Goal: Task Accomplishment & Management: Manage account settings

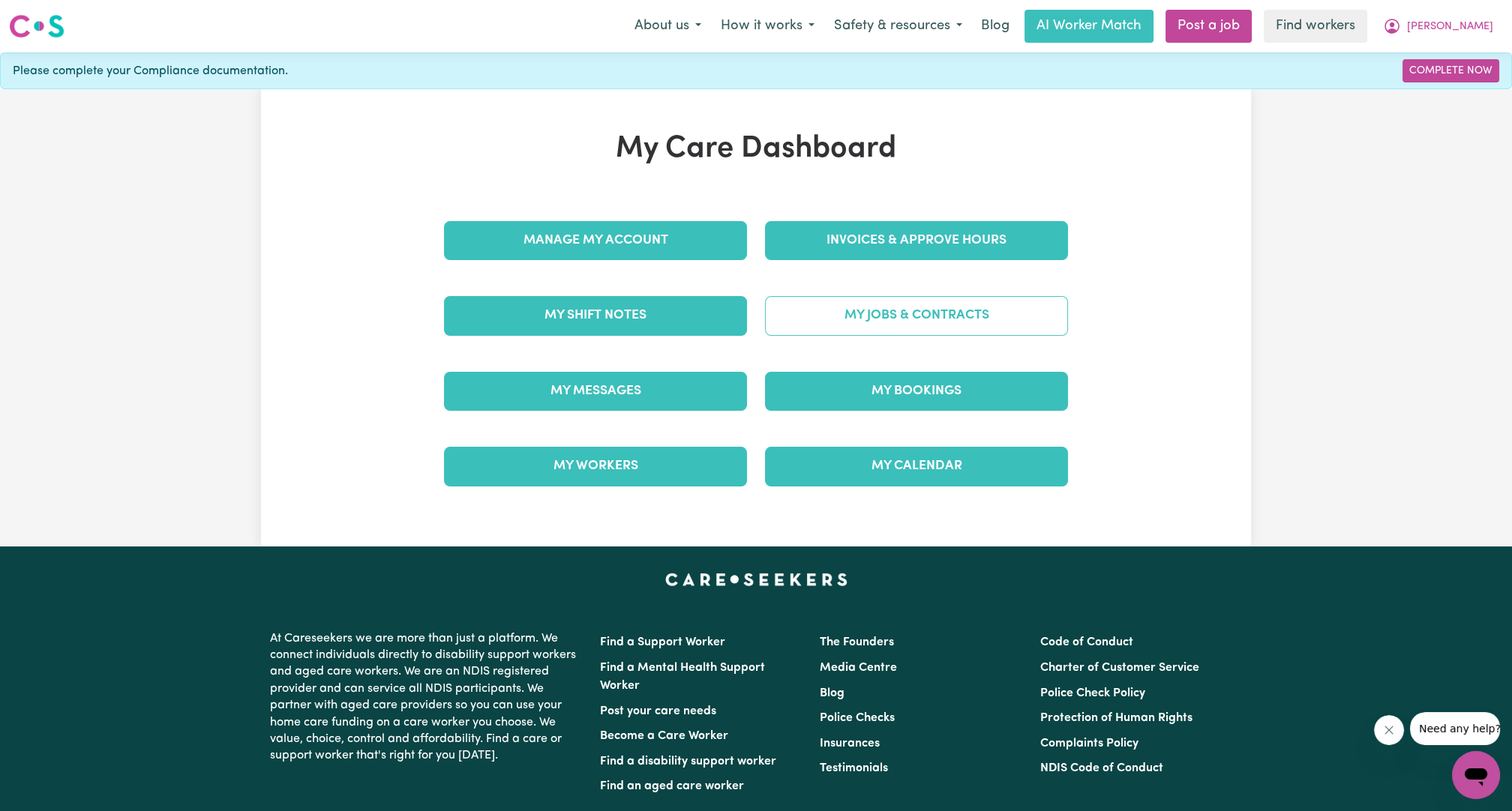
click at [747, 301] on link "My Jobs & Contracts" at bounding box center [916, 315] width 303 height 39
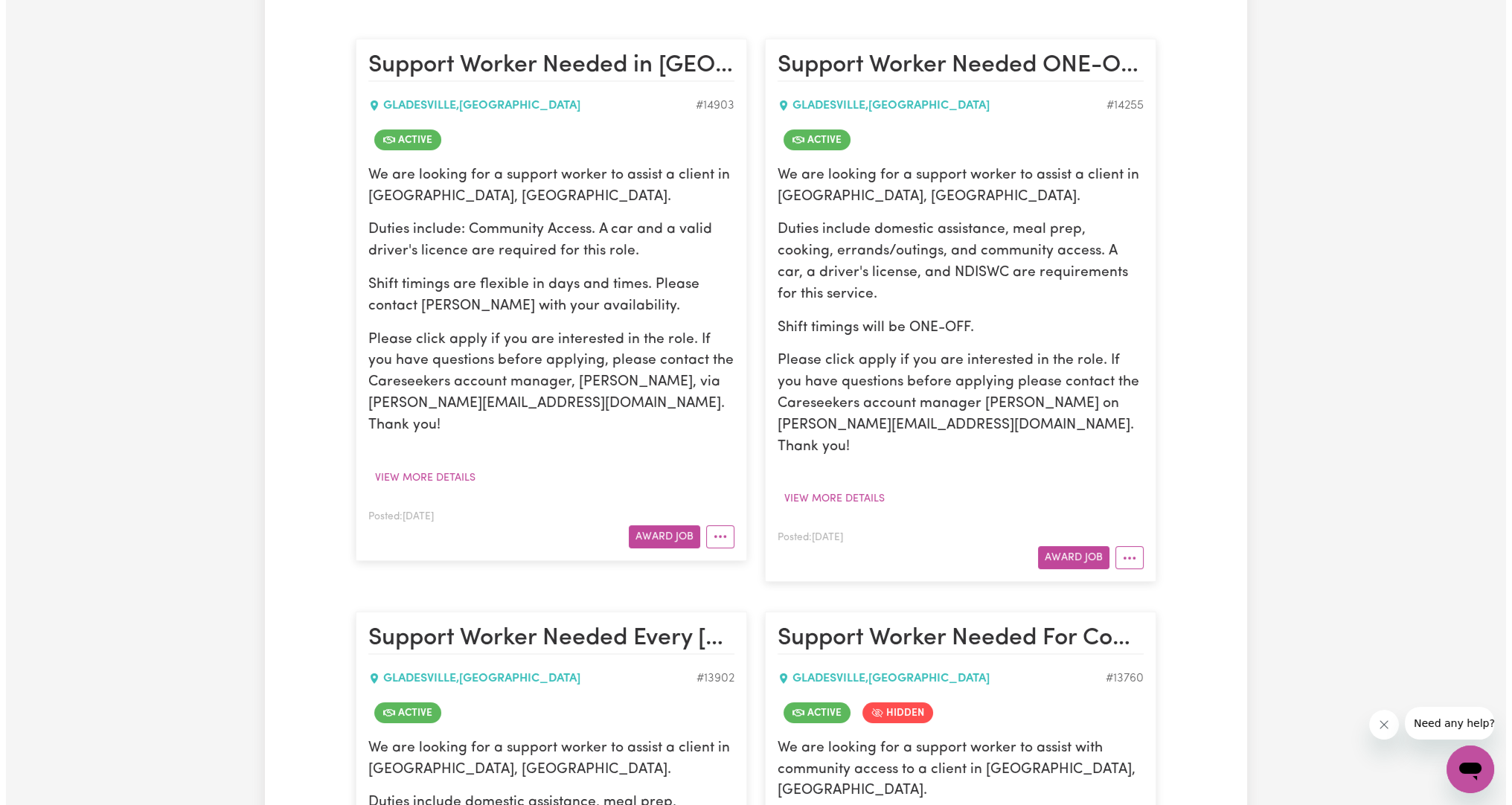
scroll to position [342, 0]
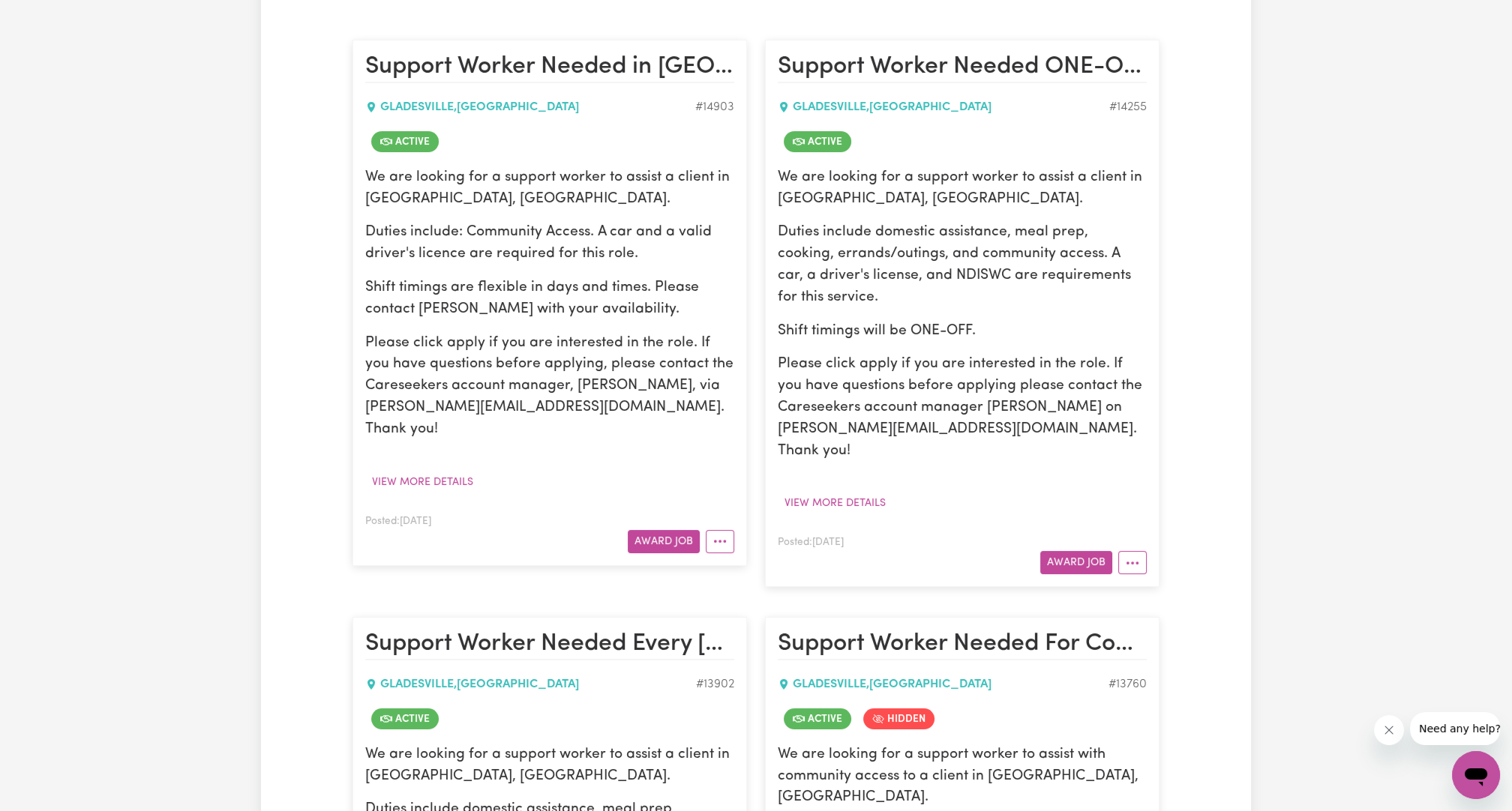
click at [743, 509] on article "Support Worker Needed in [GEOGRAPHIC_DATA], [GEOGRAPHIC_DATA] [GEOGRAPHIC_DATA]…" at bounding box center [550, 302] width 395 height 525
click at [721, 530] on button "More options" at bounding box center [720, 542] width 28 height 23
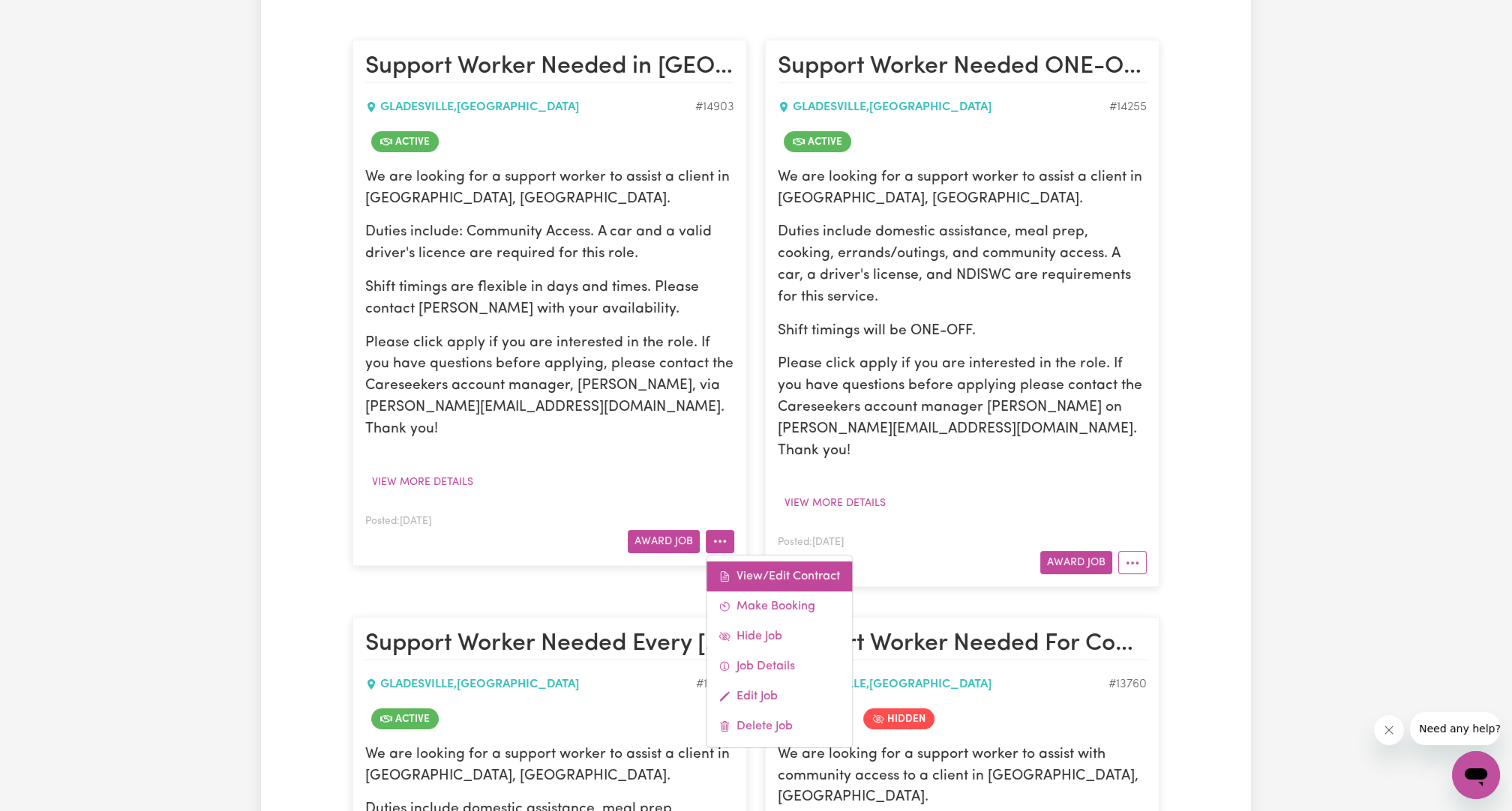
click at [745, 562] on link "View/Edit Contract" at bounding box center [779, 577] width 146 height 30
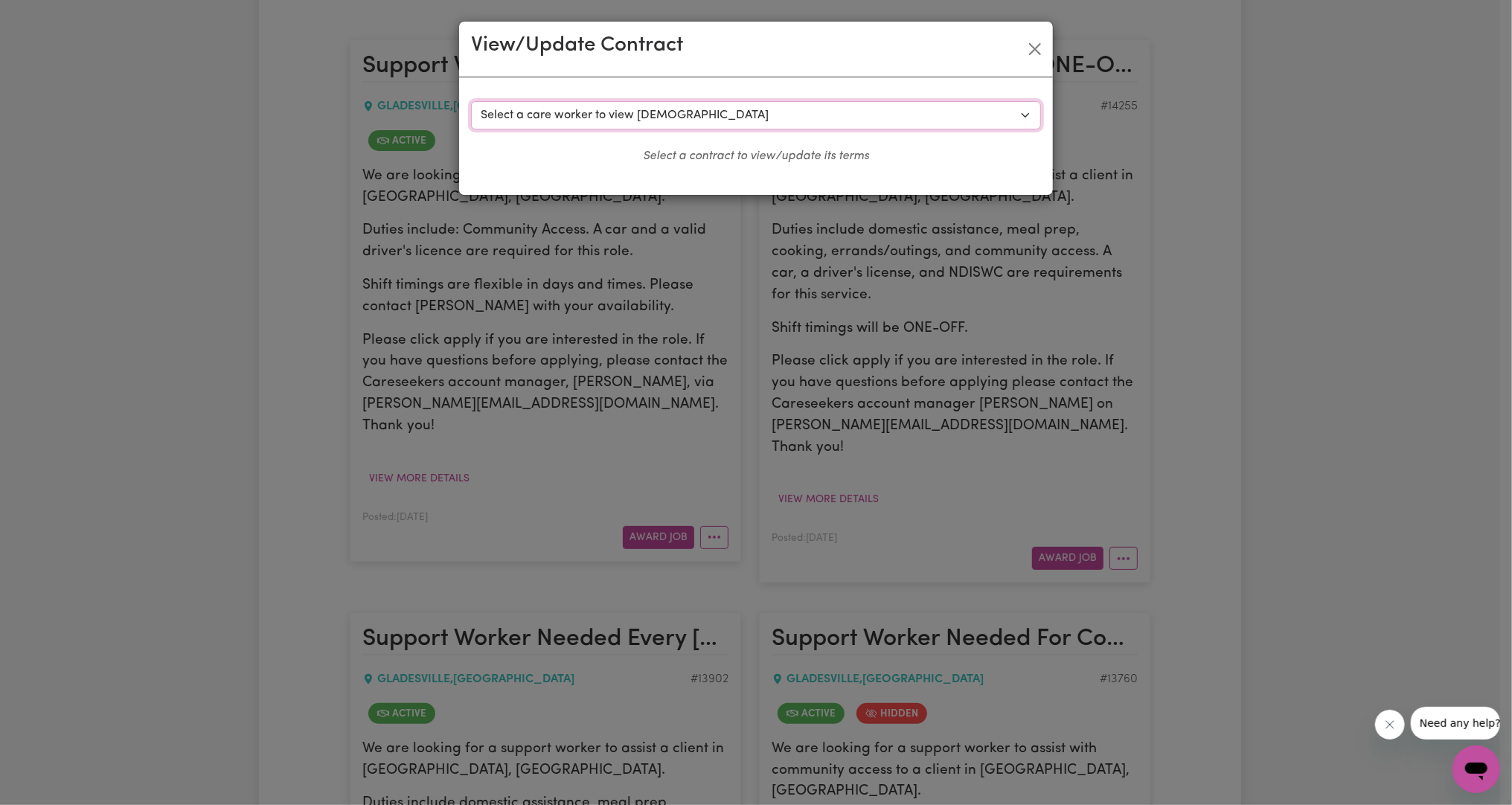
click at [742, 108] on select "Select a care worker to view [DEMOGRAPHIC_DATA] #10537 - [PERSON_NAME] (contrac…" at bounding box center [756, 115] width 570 height 28
select select "10160"
click at [471, 101] on select "Select a care worker to view [DEMOGRAPHIC_DATA] #10537 - [PERSON_NAME] (contrac…" at bounding box center [756, 115] width 570 height 28
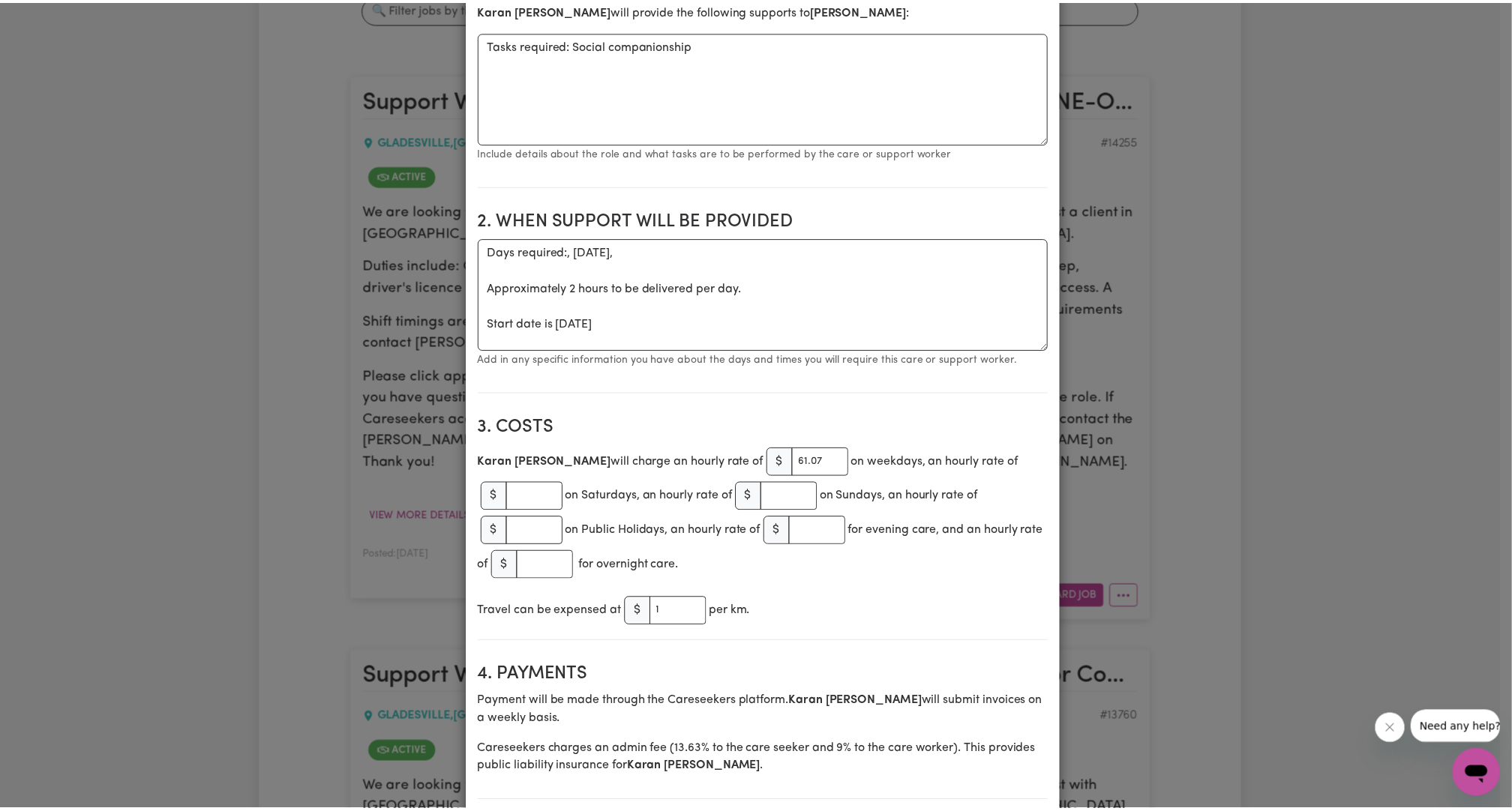
scroll to position [0, 0]
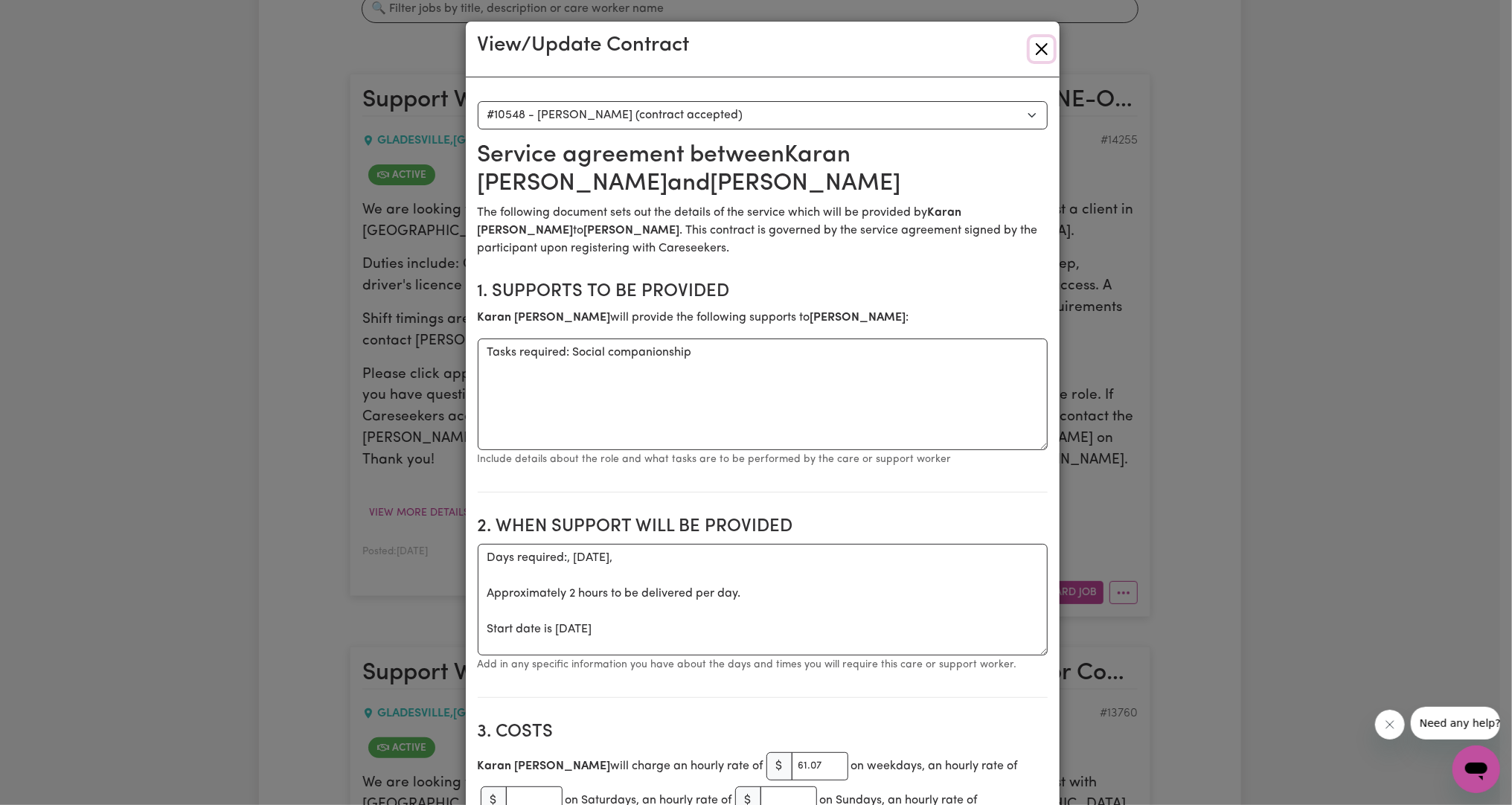
click at [742, 53] on button "Close" at bounding box center [1041, 48] width 24 height 24
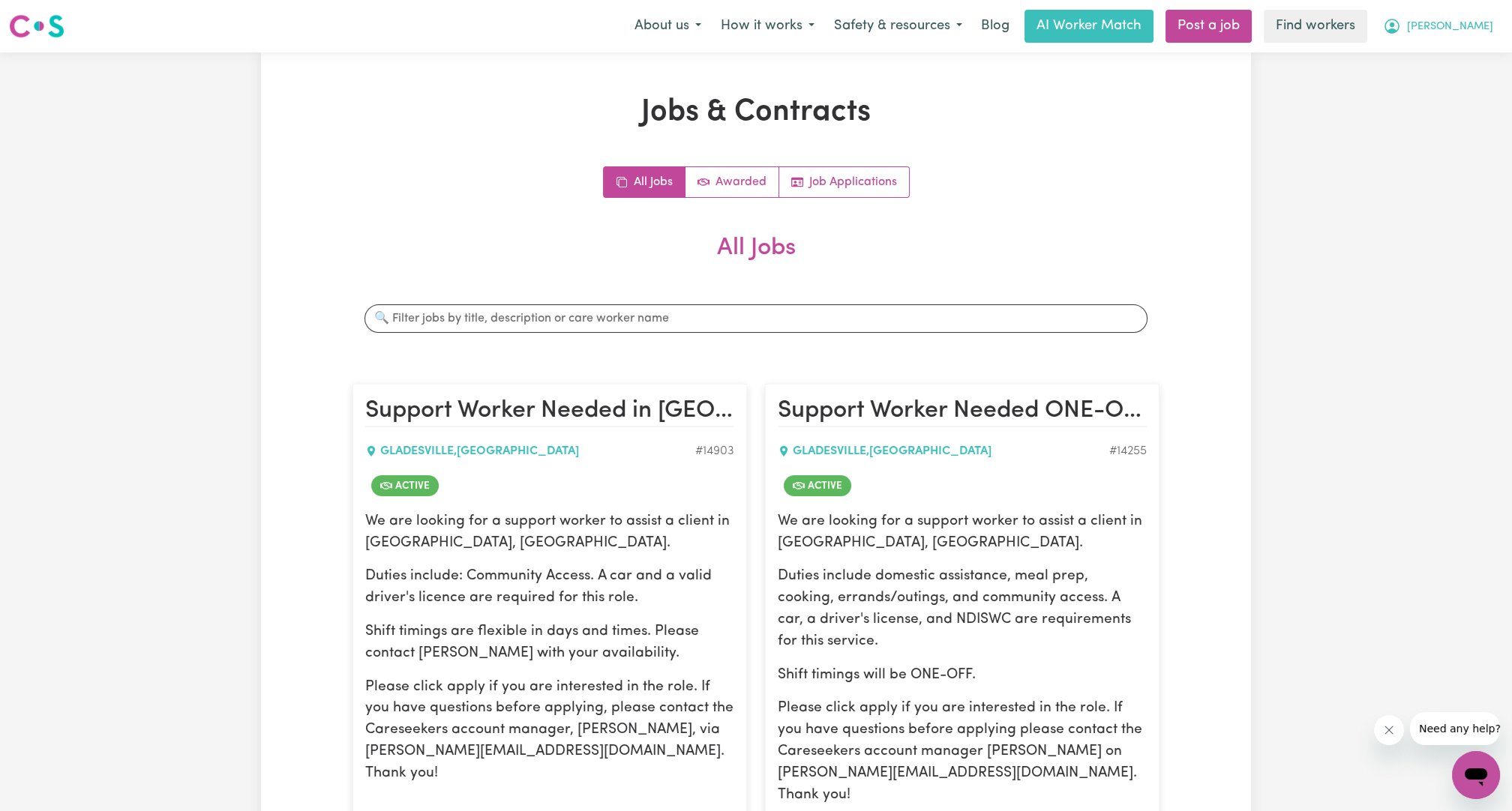
click at [747, 34] on span "[PERSON_NAME]" at bounding box center [1450, 27] width 86 height 17
click at [747, 65] on link "My Dashboard" at bounding box center [1442, 58] width 118 height 28
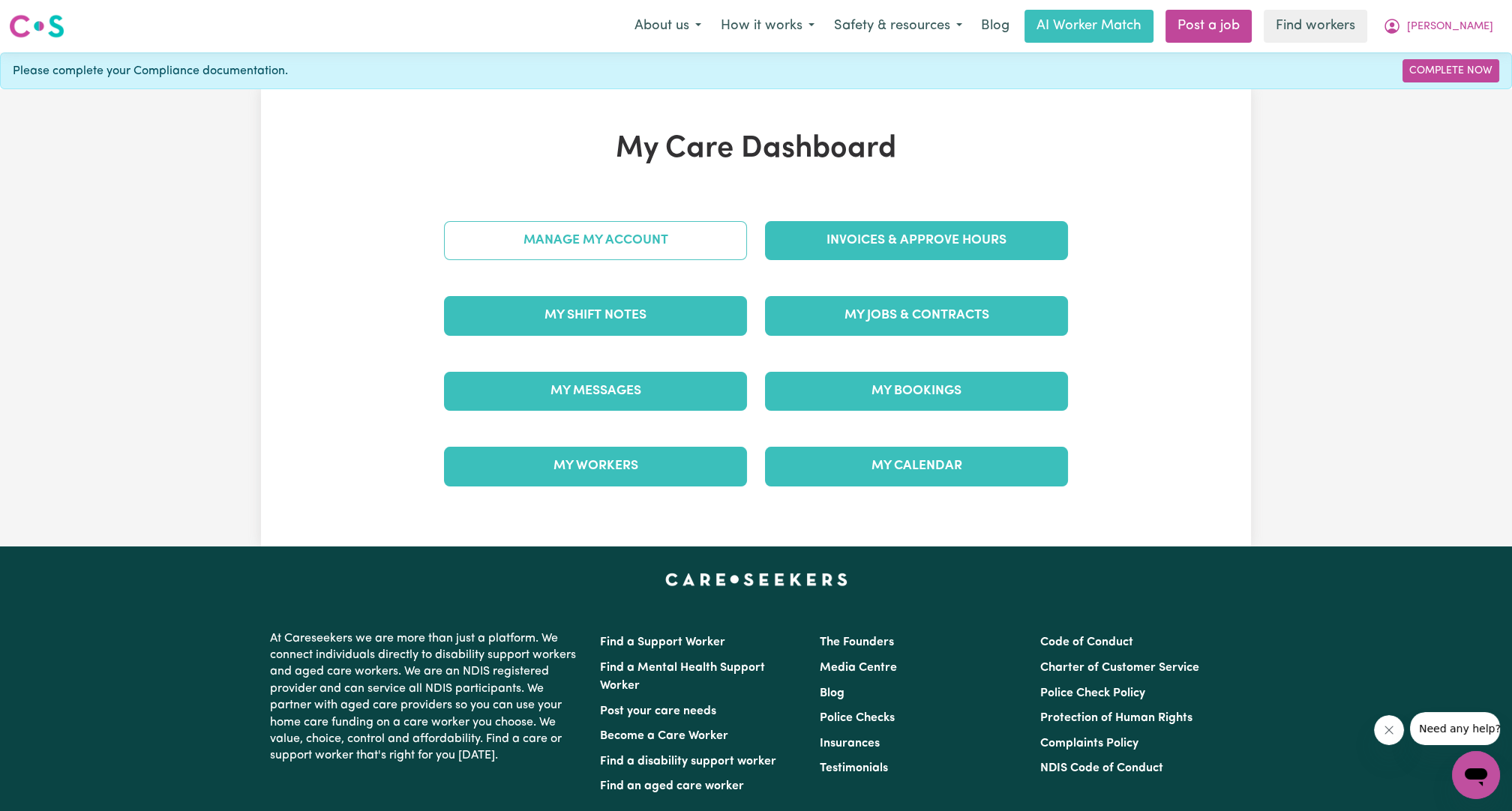
click at [595, 235] on link "Manage My Account" at bounding box center [595, 240] width 303 height 39
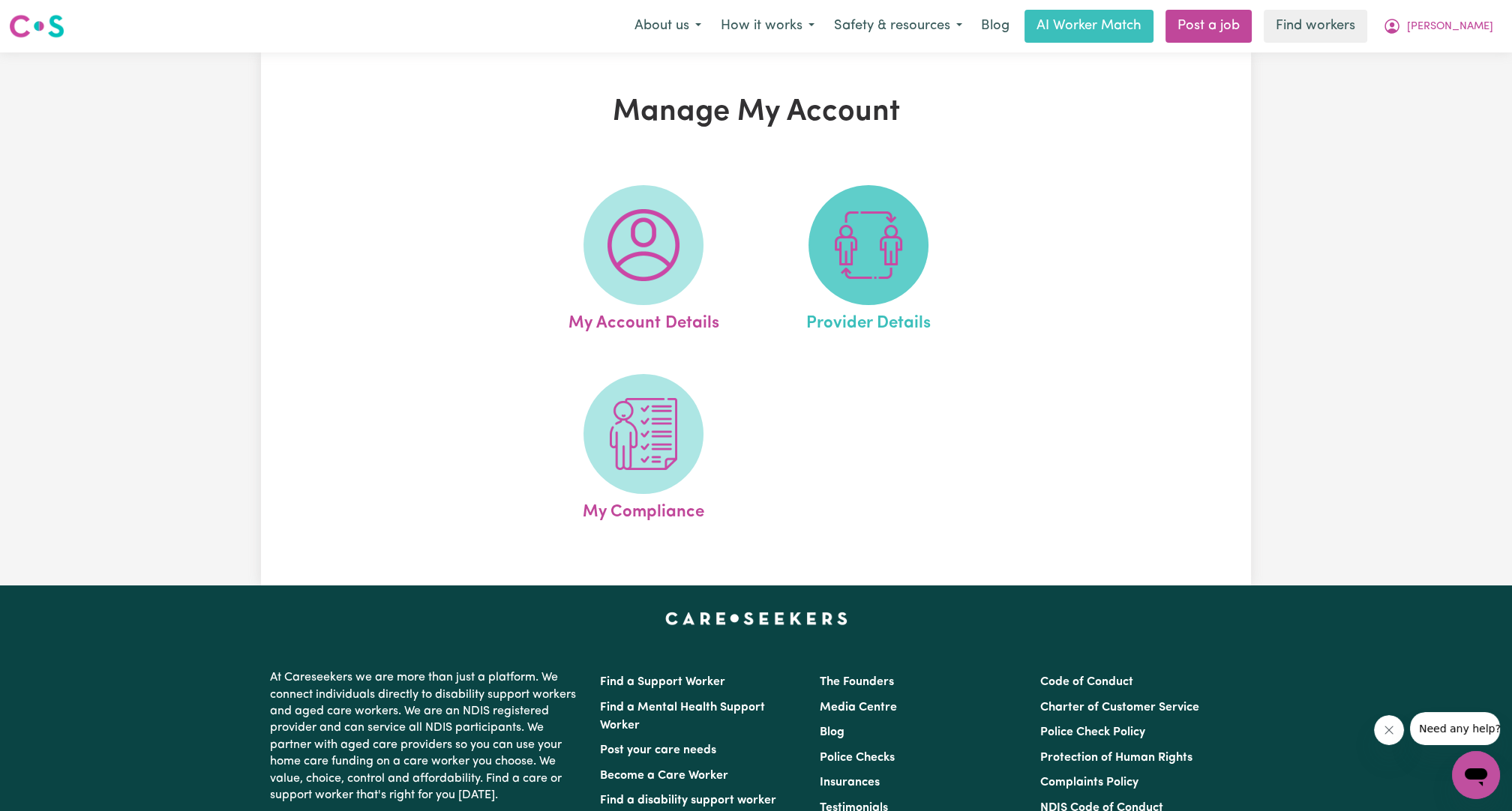
click at [747, 226] on img at bounding box center [868, 245] width 72 height 72
select select "NDIS_FUNDING_AGENCY_MANAGED"
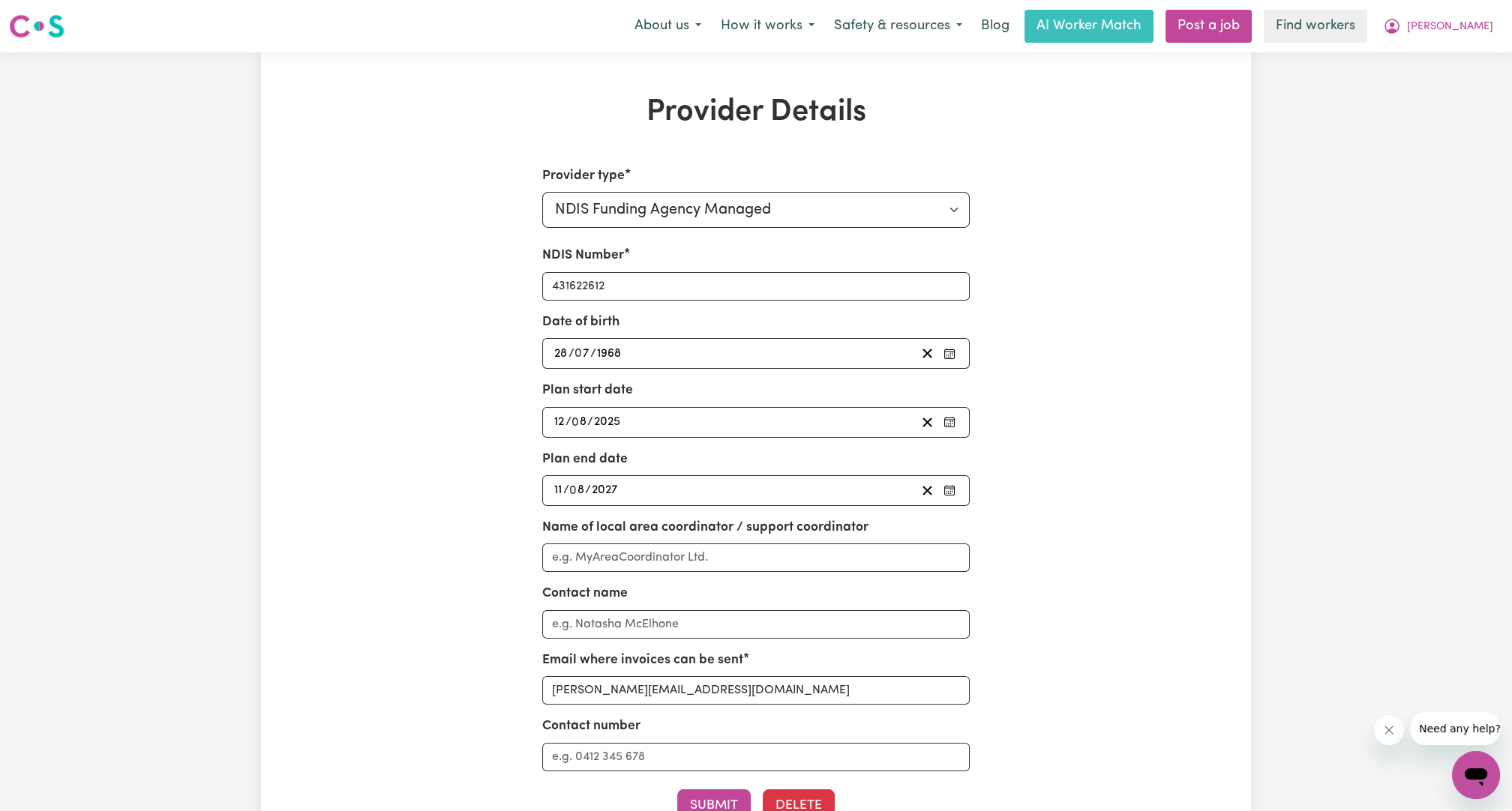
scroll to position [84, 0]
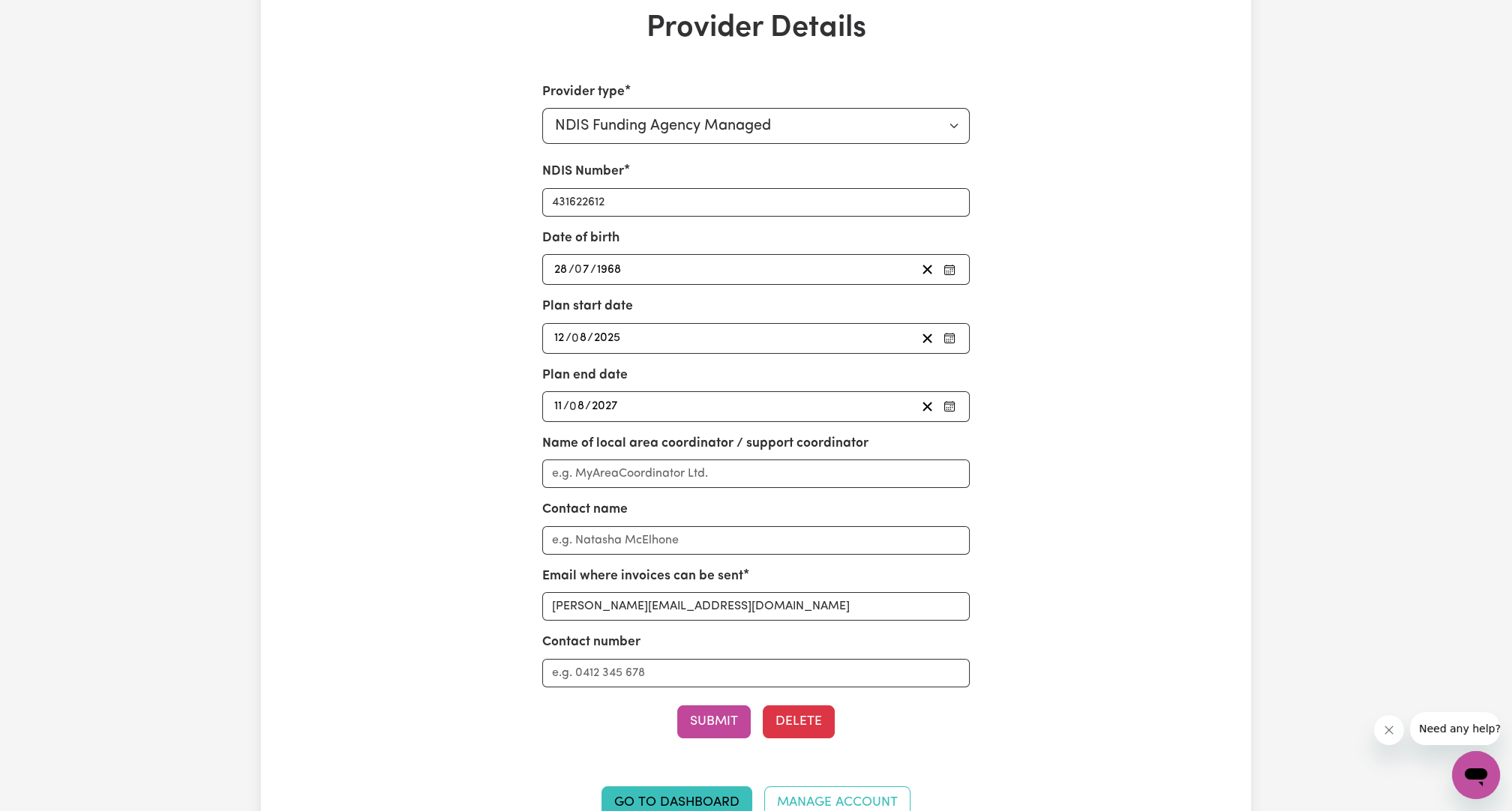
click at [682, 324] on div "[DATE] 12 / 0 8 / 2025" at bounding box center [756, 338] width 428 height 31
click at [678, 338] on div "[DATE] 12 / 0 8 / 2025" at bounding box center [734, 338] width 364 height 20
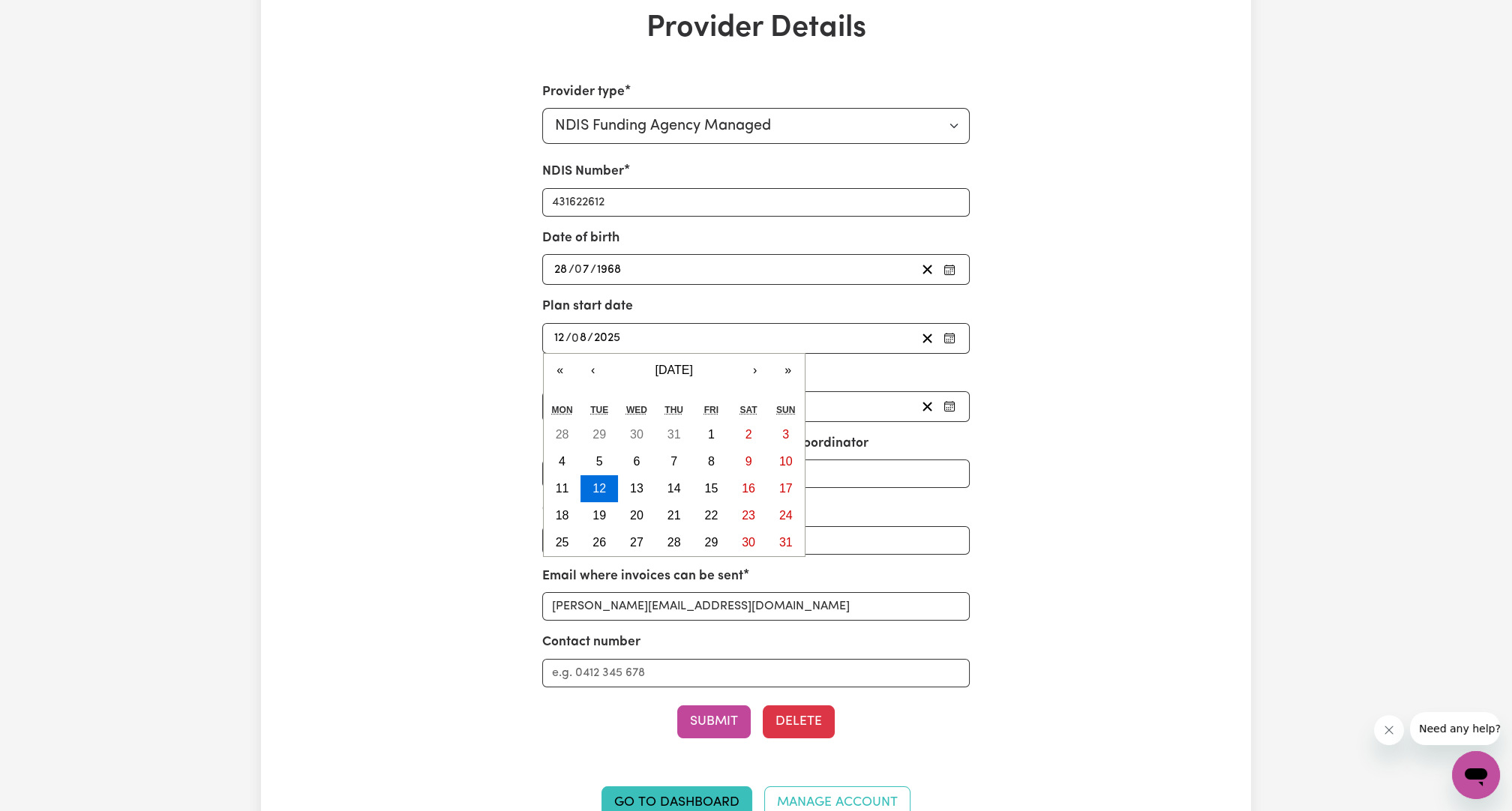
click at [747, 331] on div "[DATE] 12 / 0 8 / 2025" at bounding box center [734, 338] width 364 height 20
click at [515, 353] on div "Provider type Select your provider type... Privately Aged Care / Home Care Pack…" at bounding box center [756, 460] width 642 height 755
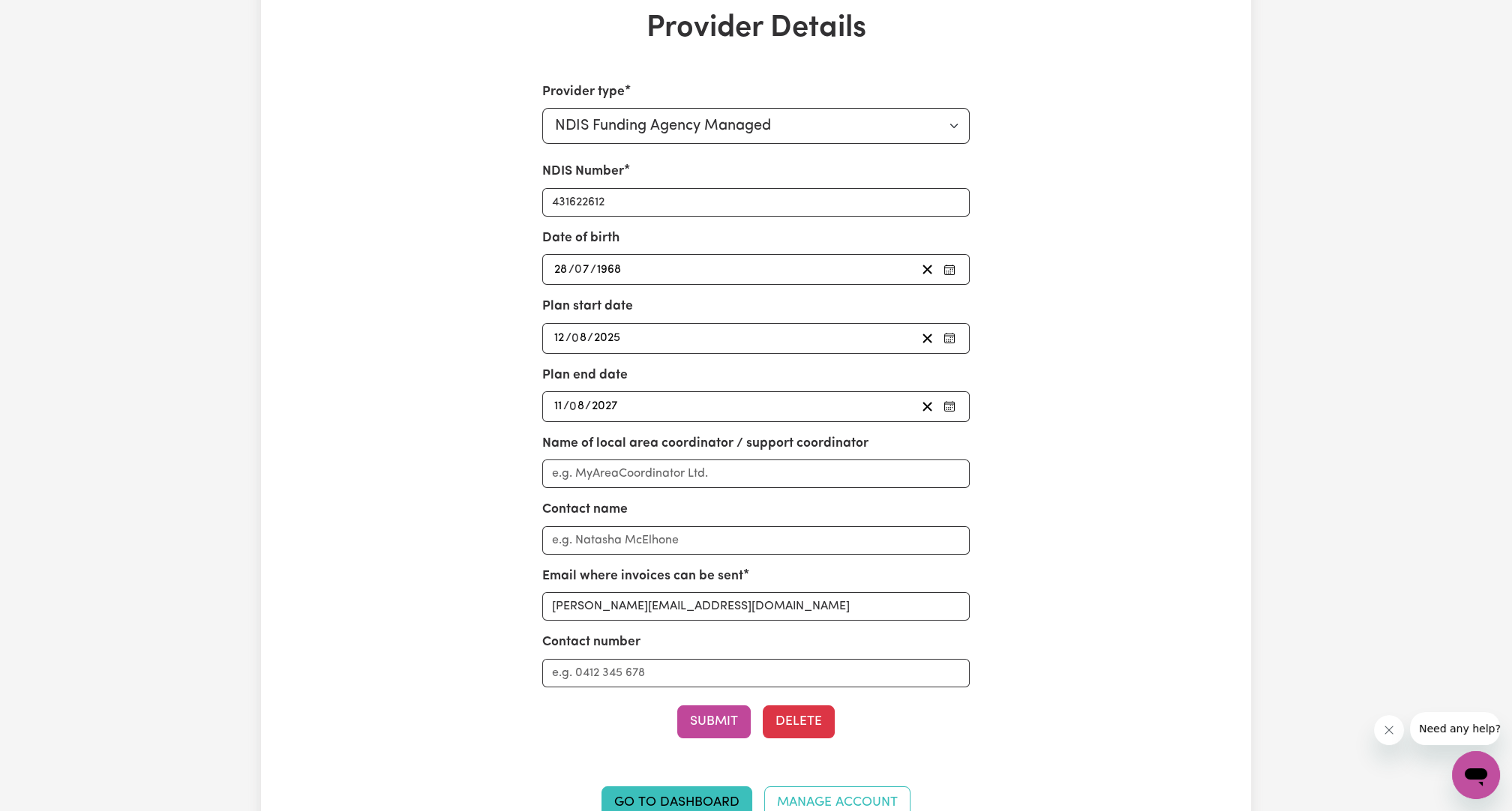
click at [652, 333] on div "[DATE] 12 / 0 8 / 2025" at bounding box center [734, 338] width 364 height 20
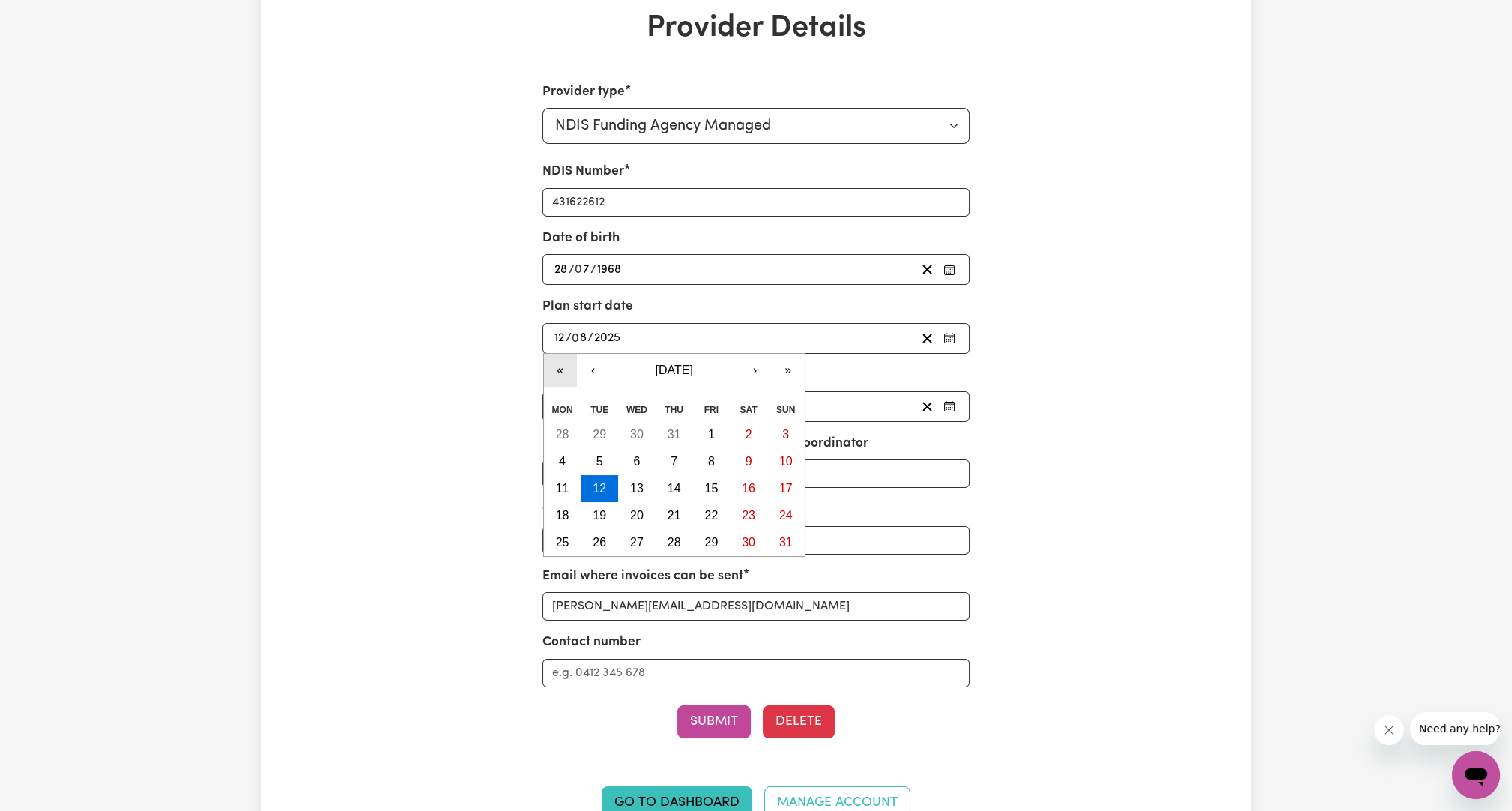
click at [569, 362] on button "«" at bounding box center [560, 371] width 33 height 33
click at [562, 492] on button "12" at bounding box center [562, 488] width 37 height 27
type input "[DATE]"
type input "2024"
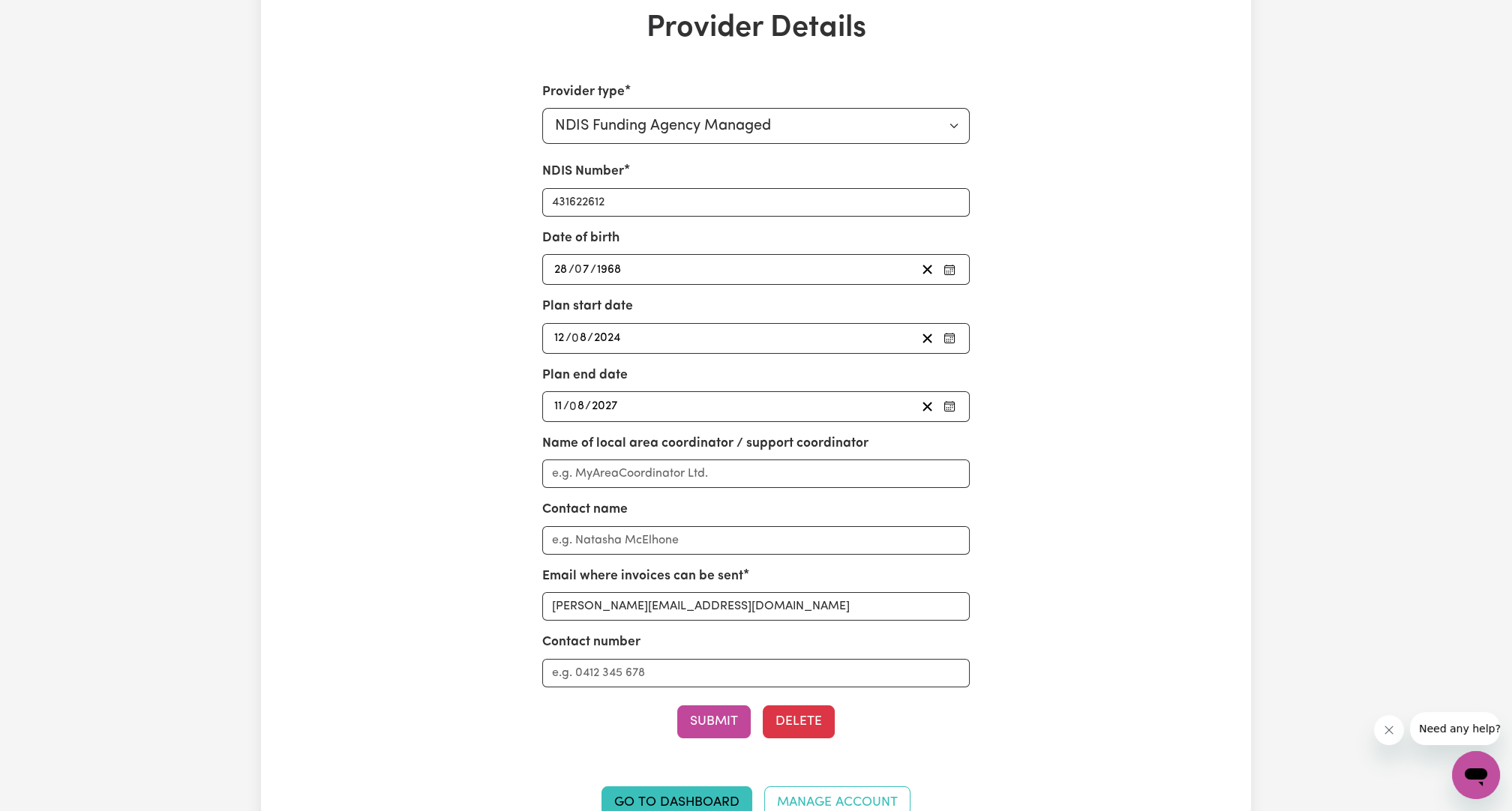
click at [714, 396] on div "[DATE] 11 / 0 8 / 2027" at bounding box center [734, 406] width 364 height 20
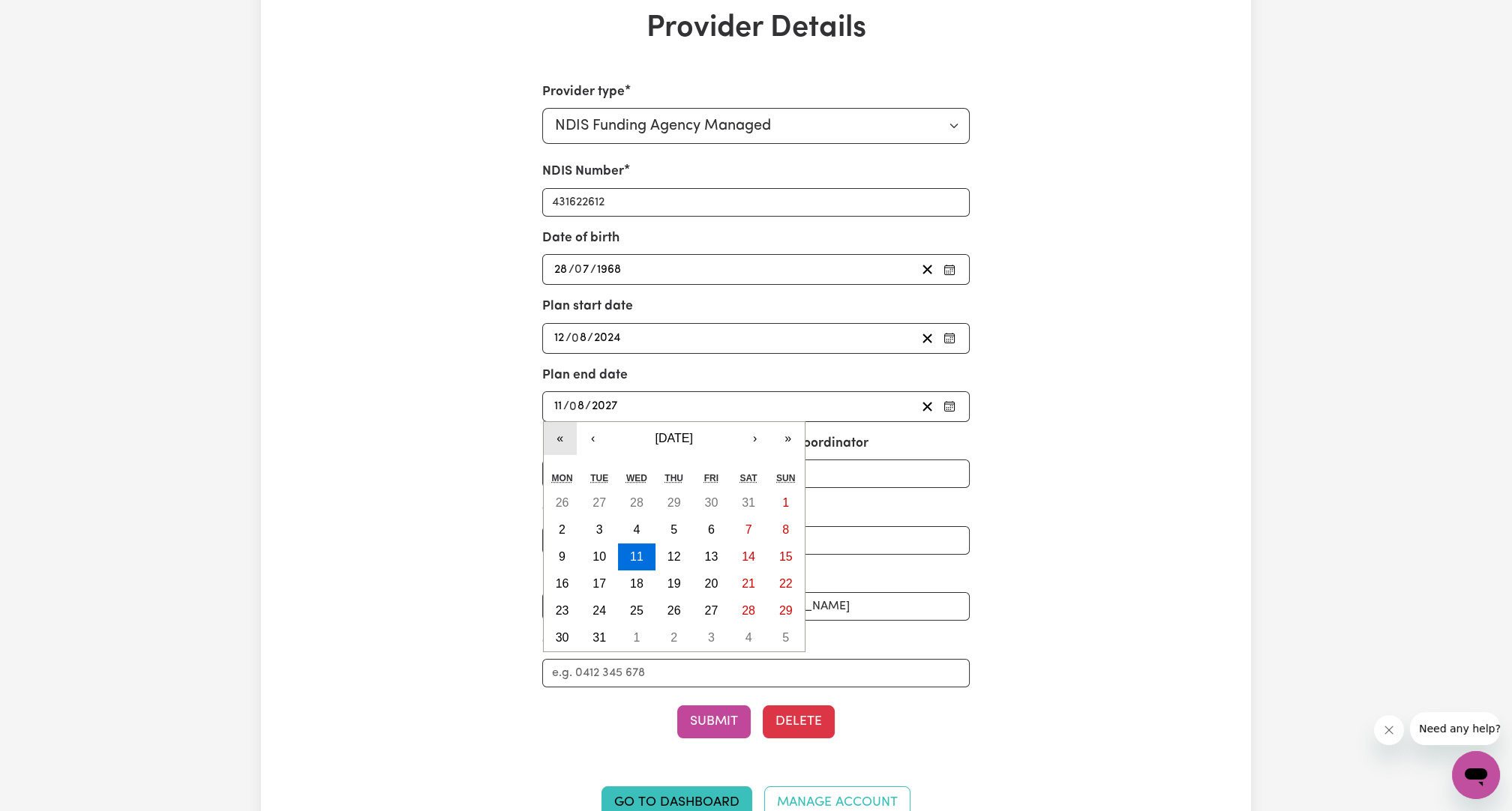
click at [568, 437] on button "«" at bounding box center [560, 439] width 33 height 33
click at [747, 425] on button "›" at bounding box center [755, 439] width 33 height 33
click at [710, 533] on button "10" at bounding box center [710, 530] width 37 height 27
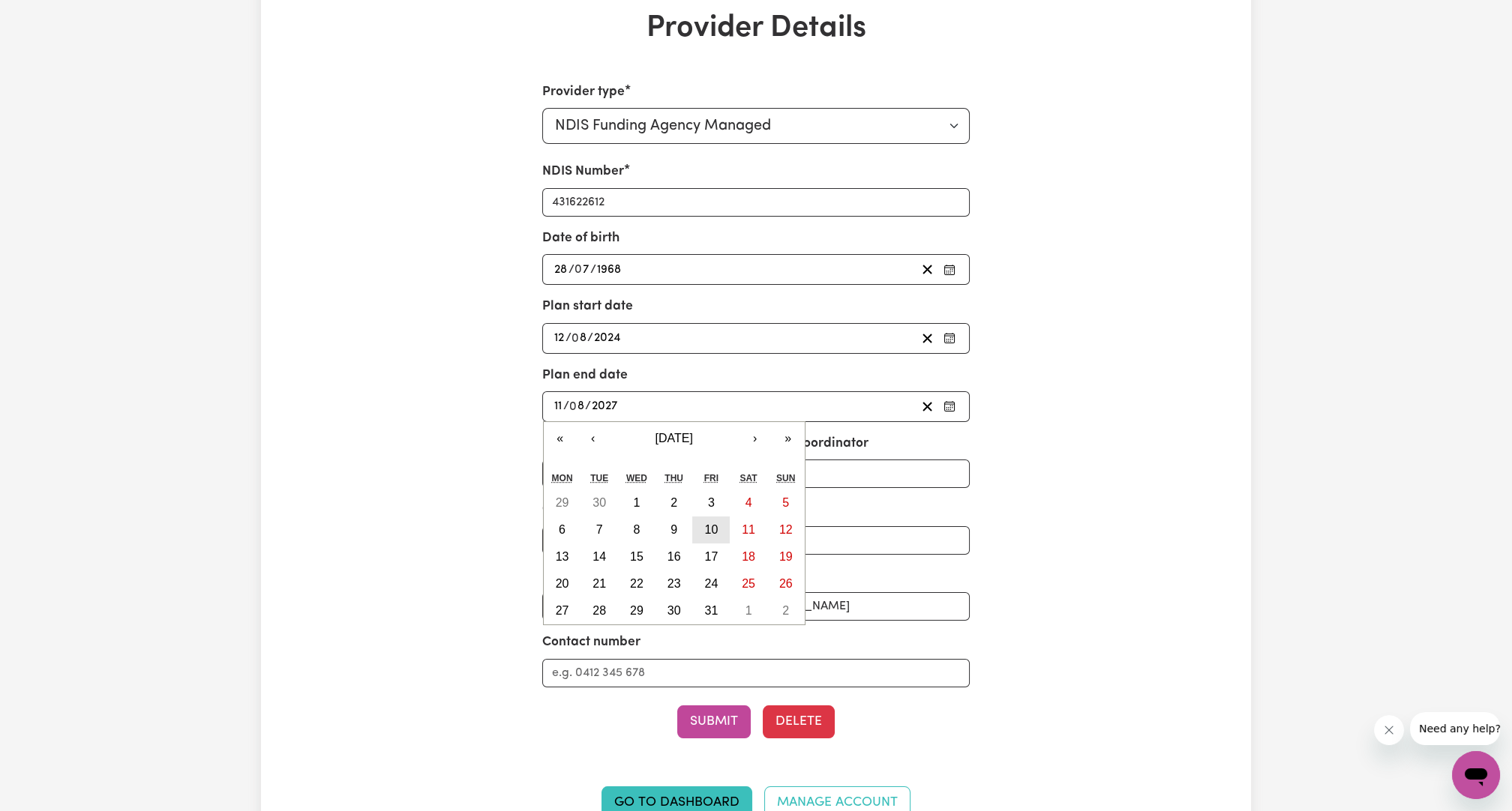
type input "[DATE]"
type input "10"
type input "2025"
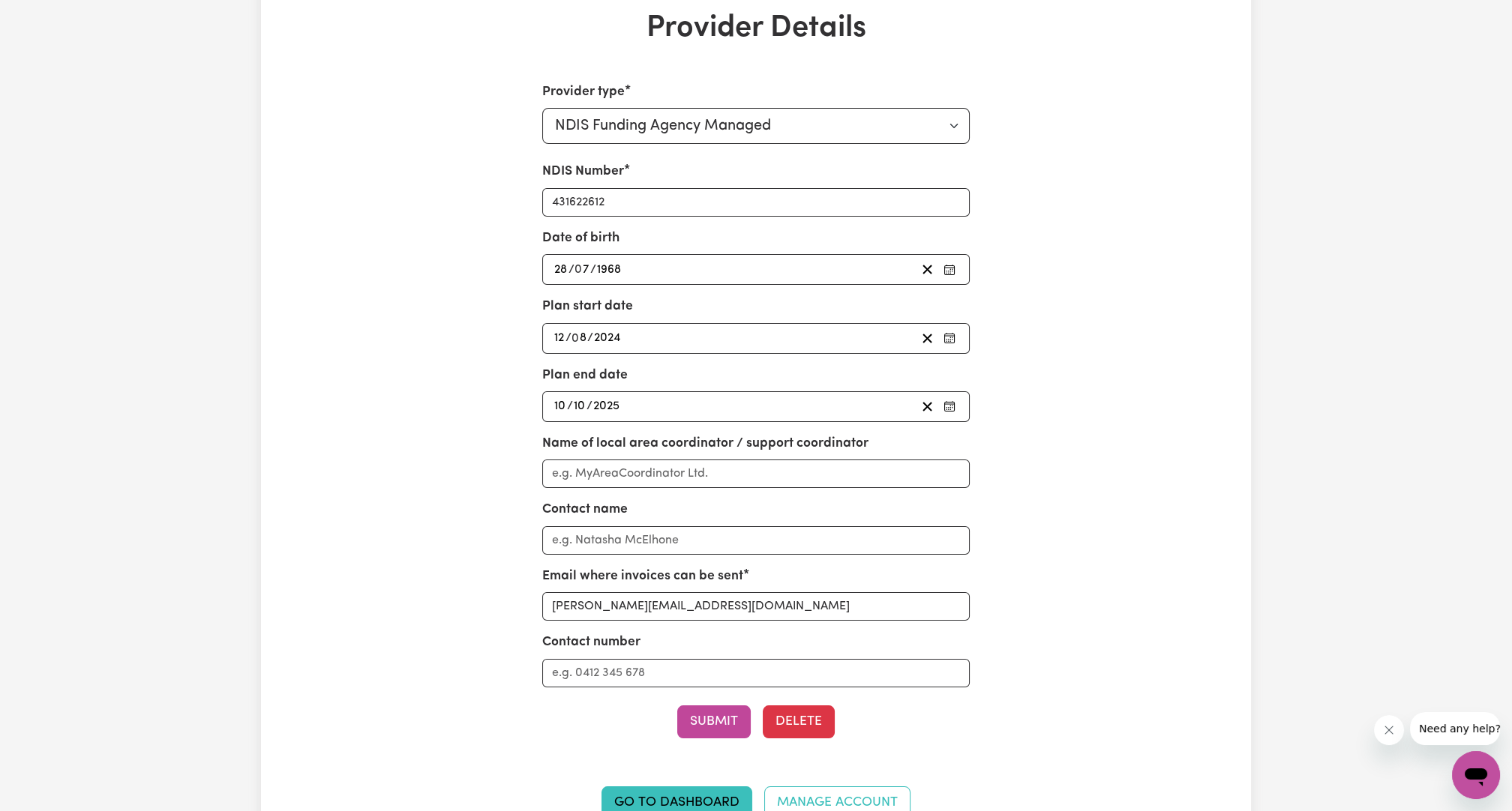
click at [675, 396] on div "[DATE] [DATE]" at bounding box center [734, 406] width 364 height 20
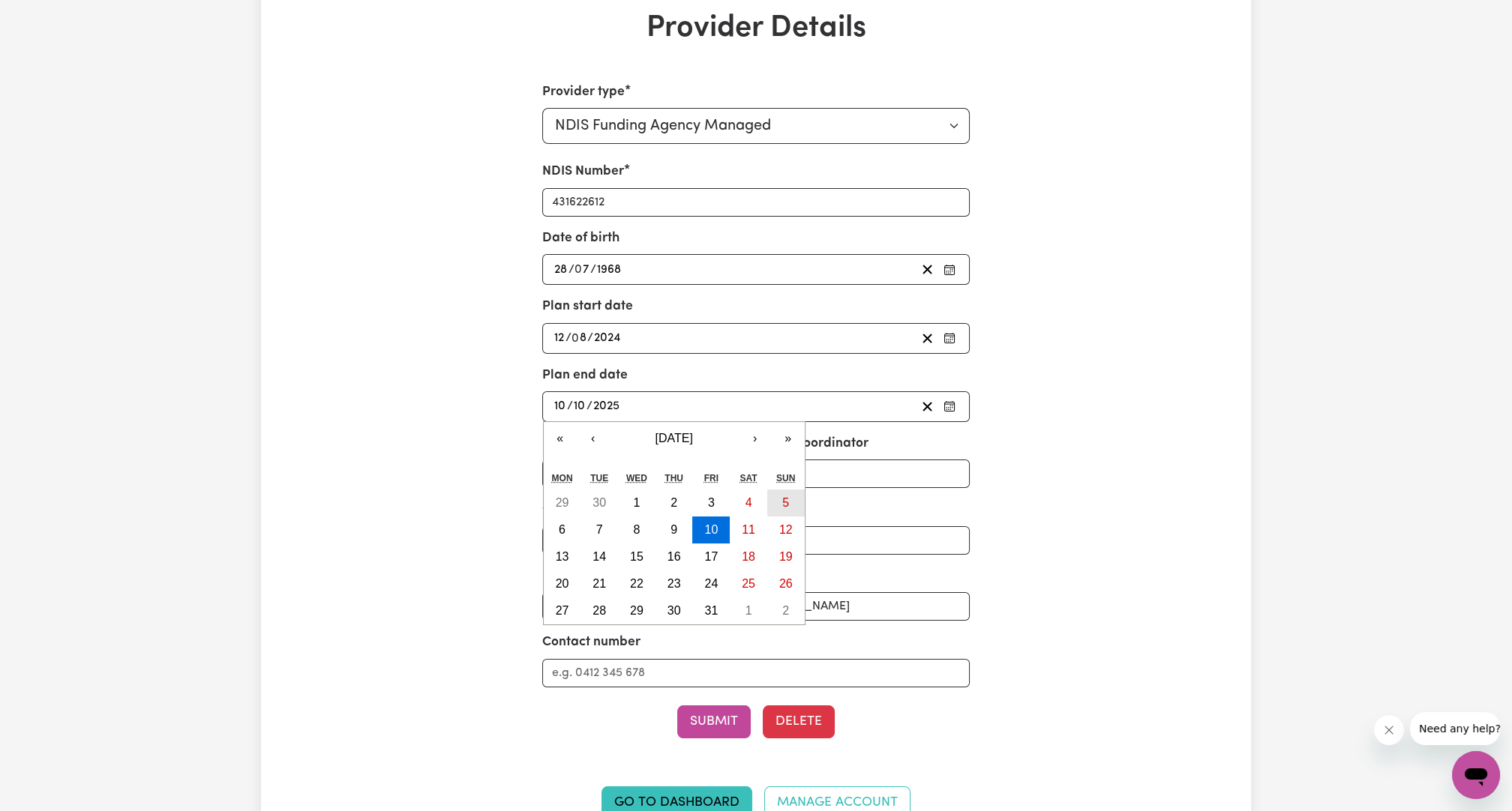
click at [747, 493] on button "5" at bounding box center [785, 503] width 37 height 27
type input "[DATE]"
type input "5"
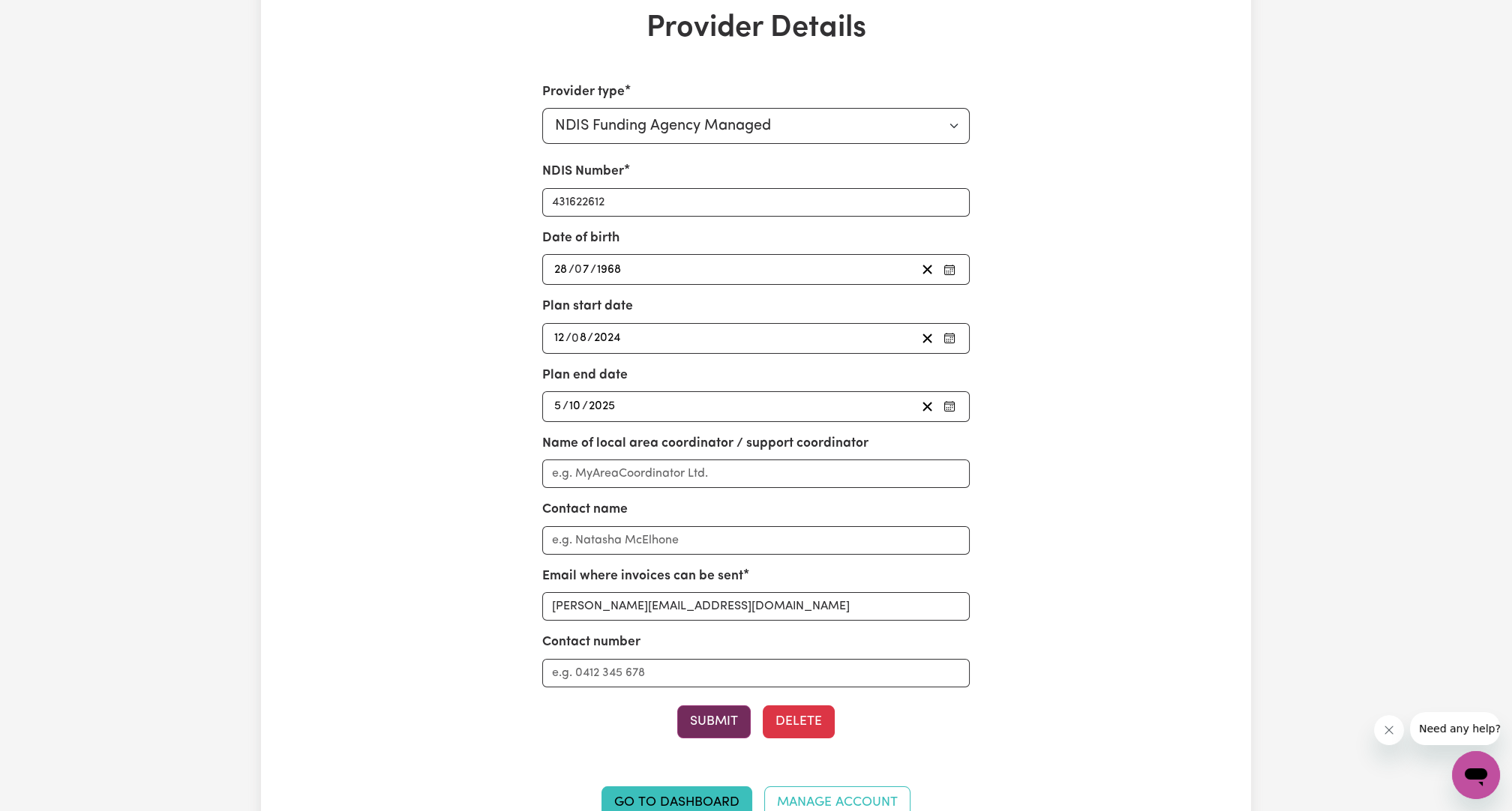
click at [721, 713] on button "Submit" at bounding box center [713, 722] width 74 height 33
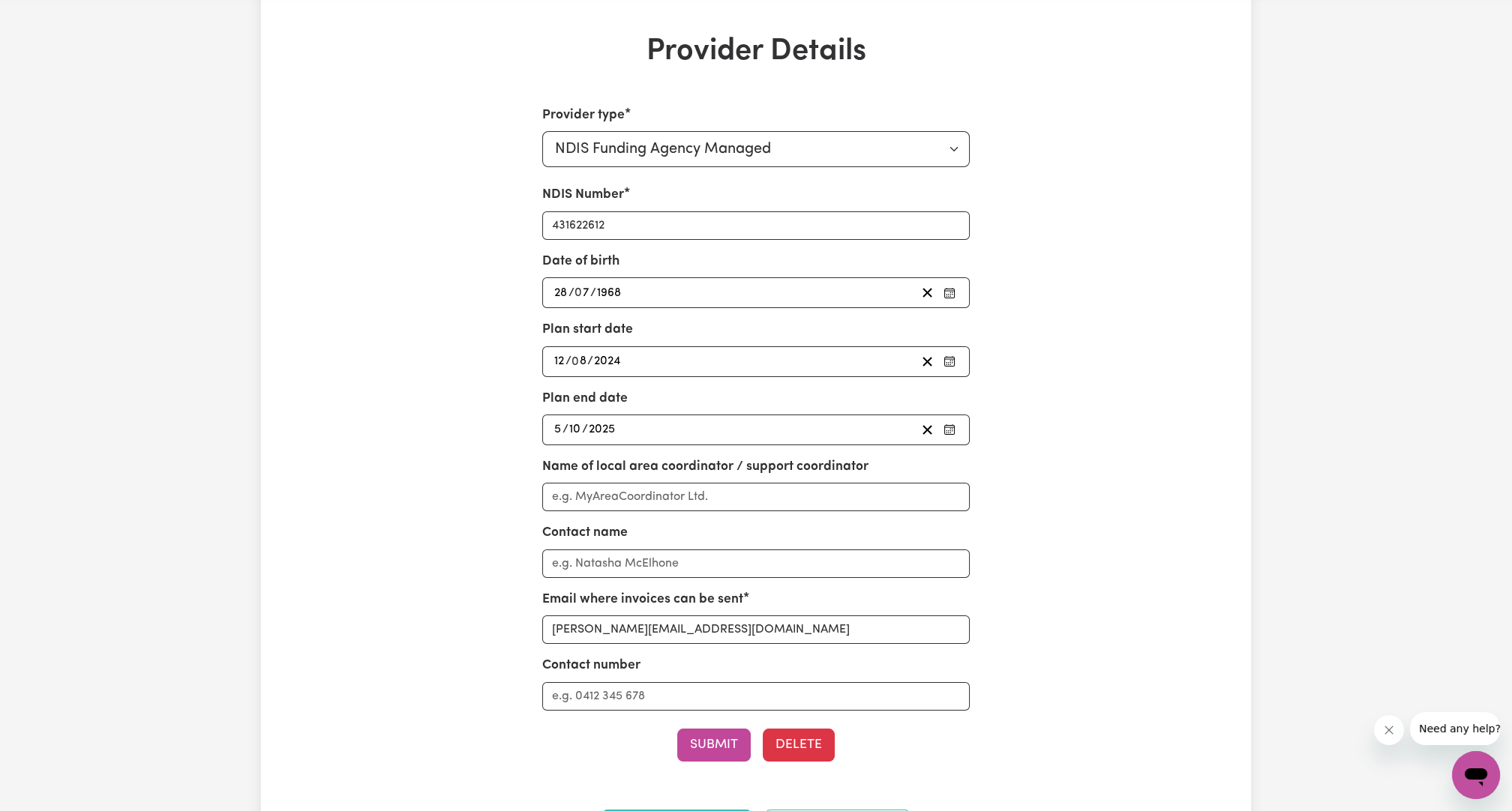
scroll to position [0, 0]
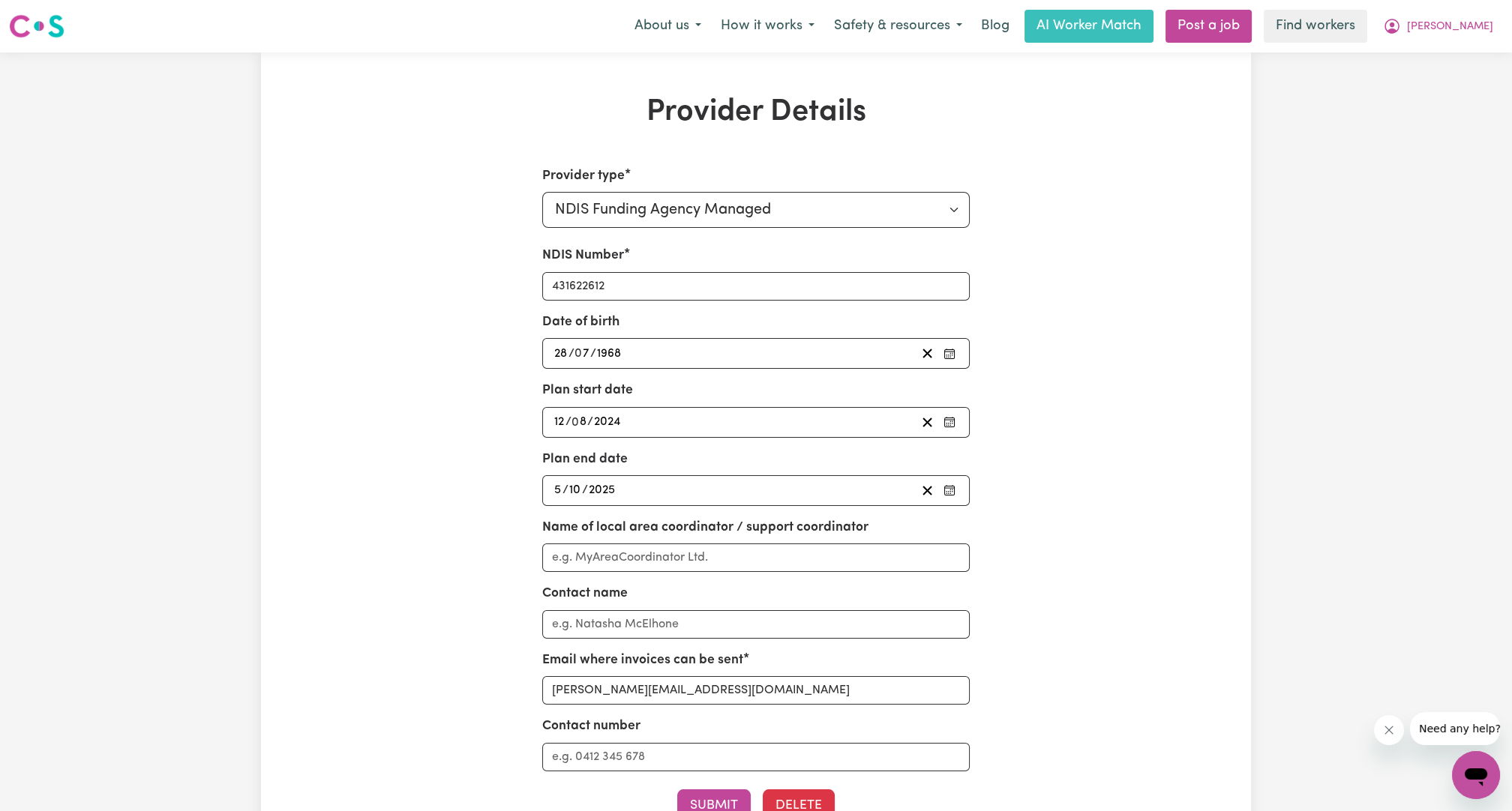
click at [747, 2] on nav "Menu About us How it works Safety & resources Blog AI Worker Match Post a job F…" at bounding box center [756, 26] width 1512 height 52
click at [747, 334] on div "Provider Details Provider type Select your provider type... Privately Aged Care…" at bounding box center [756, 507] width 990 height 827
click at [747, 416] on div "[DATE] 12 / 0 8 / 2024" at bounding box center [734, 422] width 364 height 20
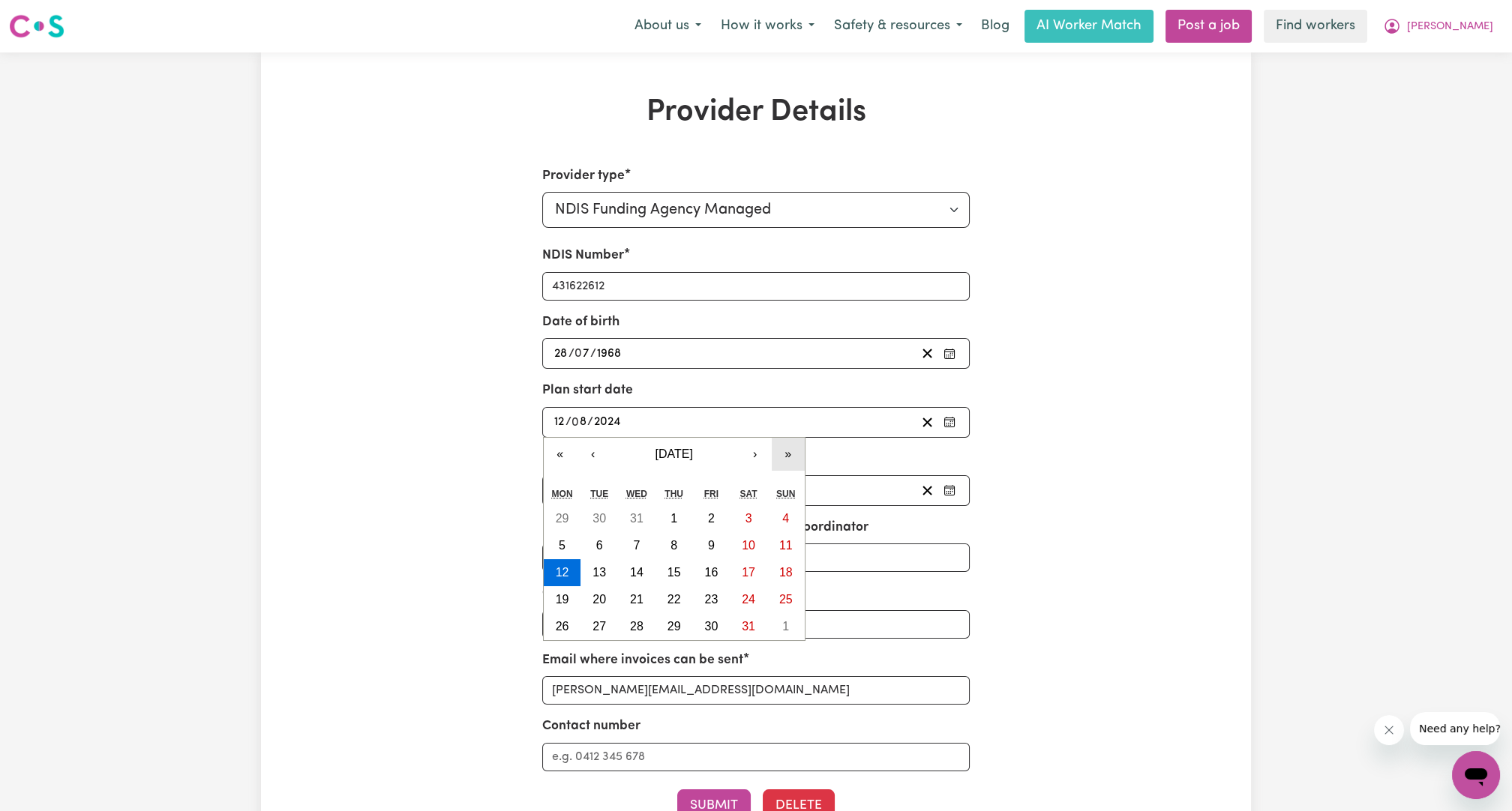
click at [747, 455] on button "»" at bounding box center [788, 454] width 33 height 33
click at [602, 570] on abbr "12" at bounding box center [599, 572] width 13 height 12
type input "[DATE]"
type input "2025"
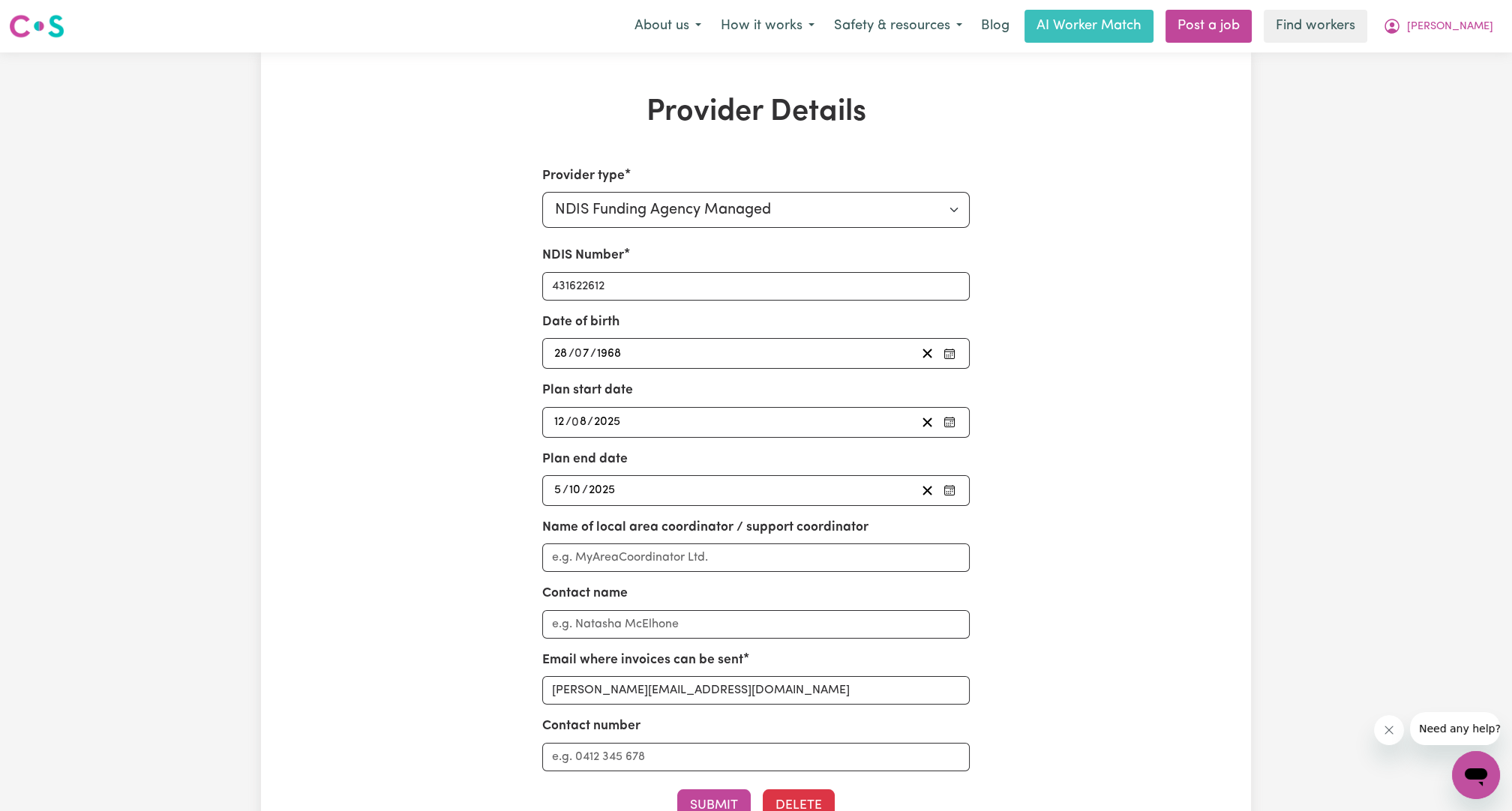
click at [747, 496] on div "[DATE] [DATE]" at bounding box center [734, 491] width 364 height 20
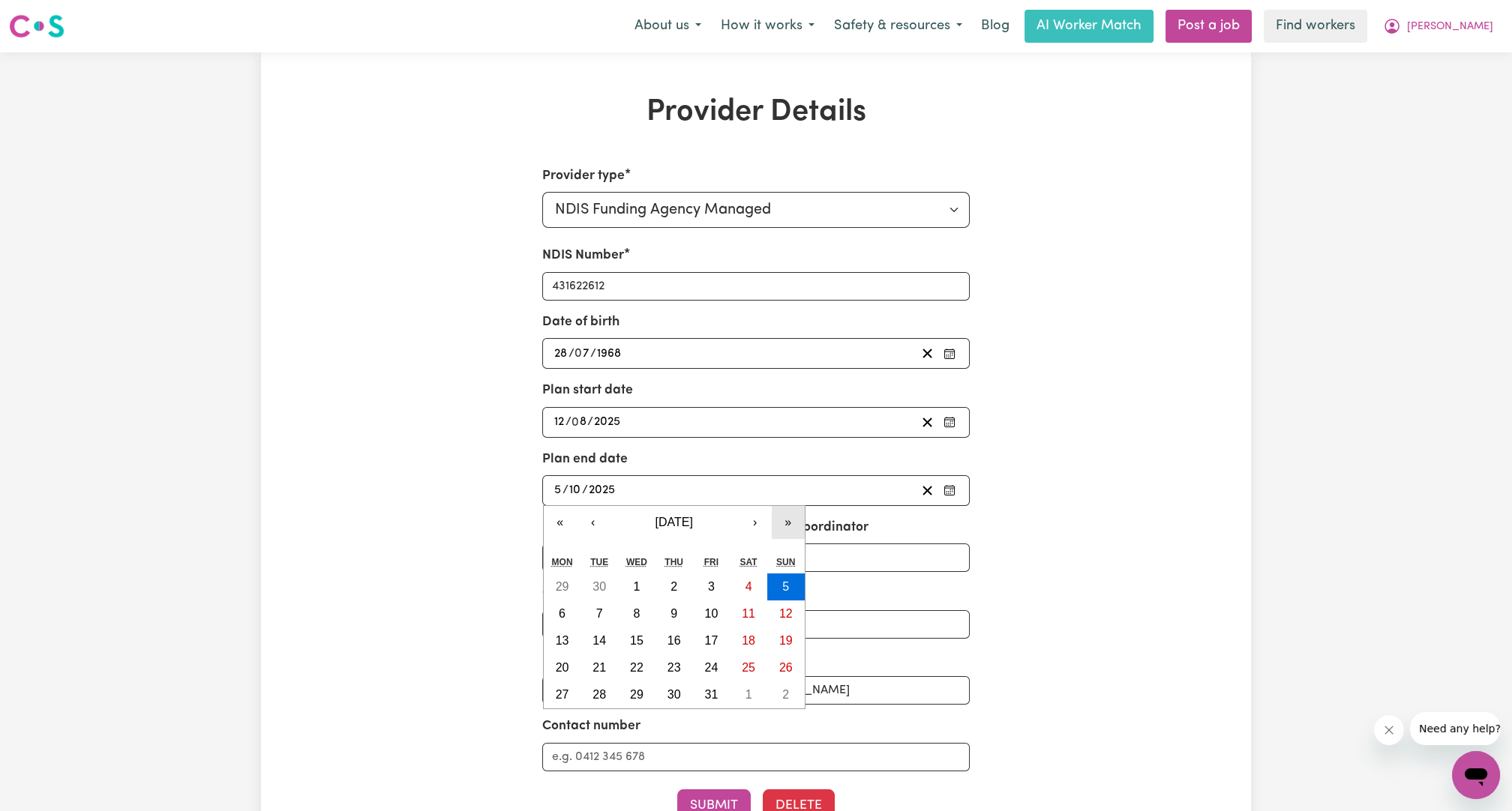
click at [747, 526] on button "»" at bounding box center [788, 523] width 33 height 33
click at [584, 523] on button "‹" at bounding box center [593, 523] width 33 height 33
click at [635, 635] on abbr "11" at bounding box center [636, 641] width 13 height 12
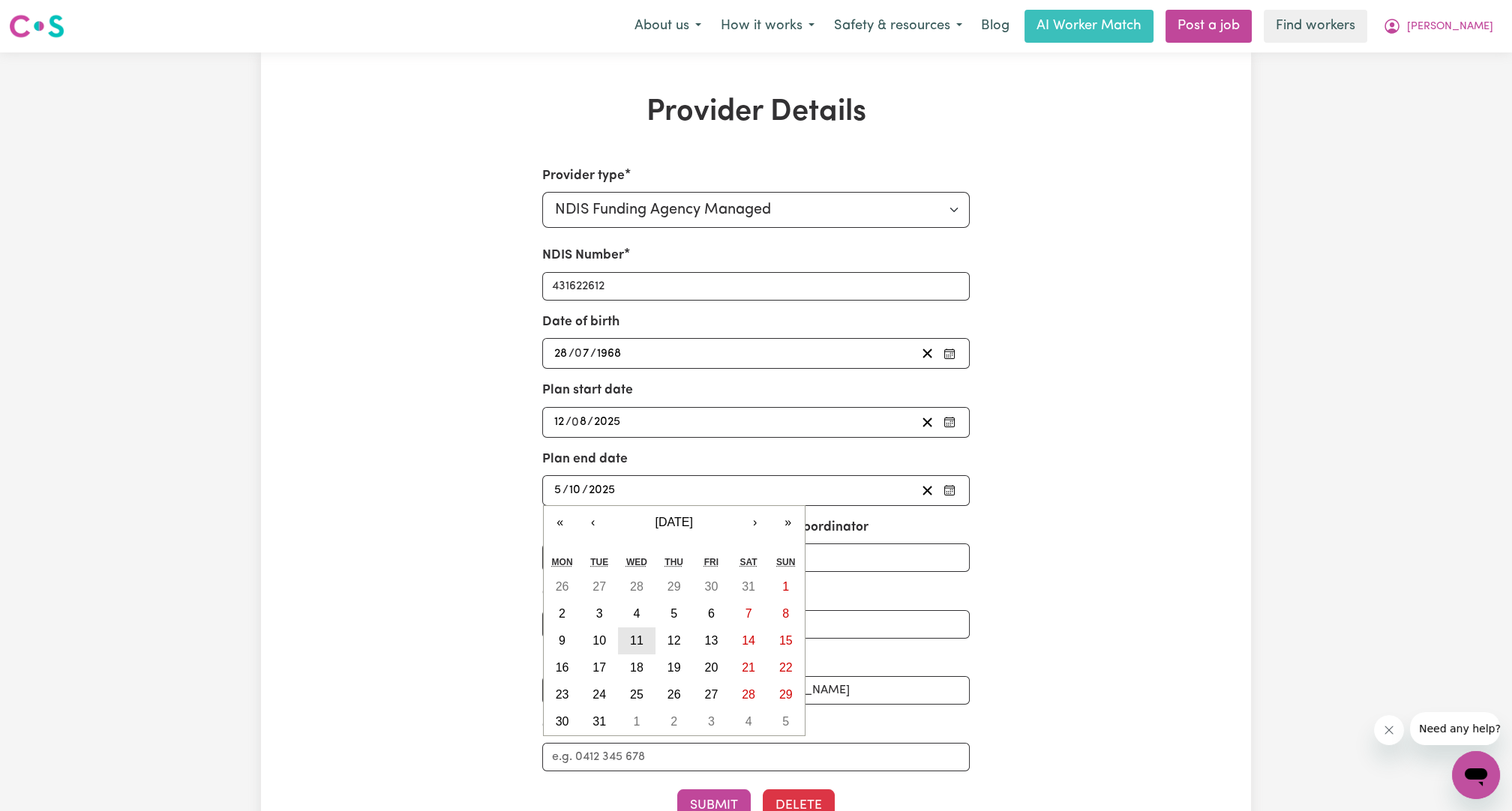
type input "[DATE]"
type input "11"
type input "8"
type input "2027"
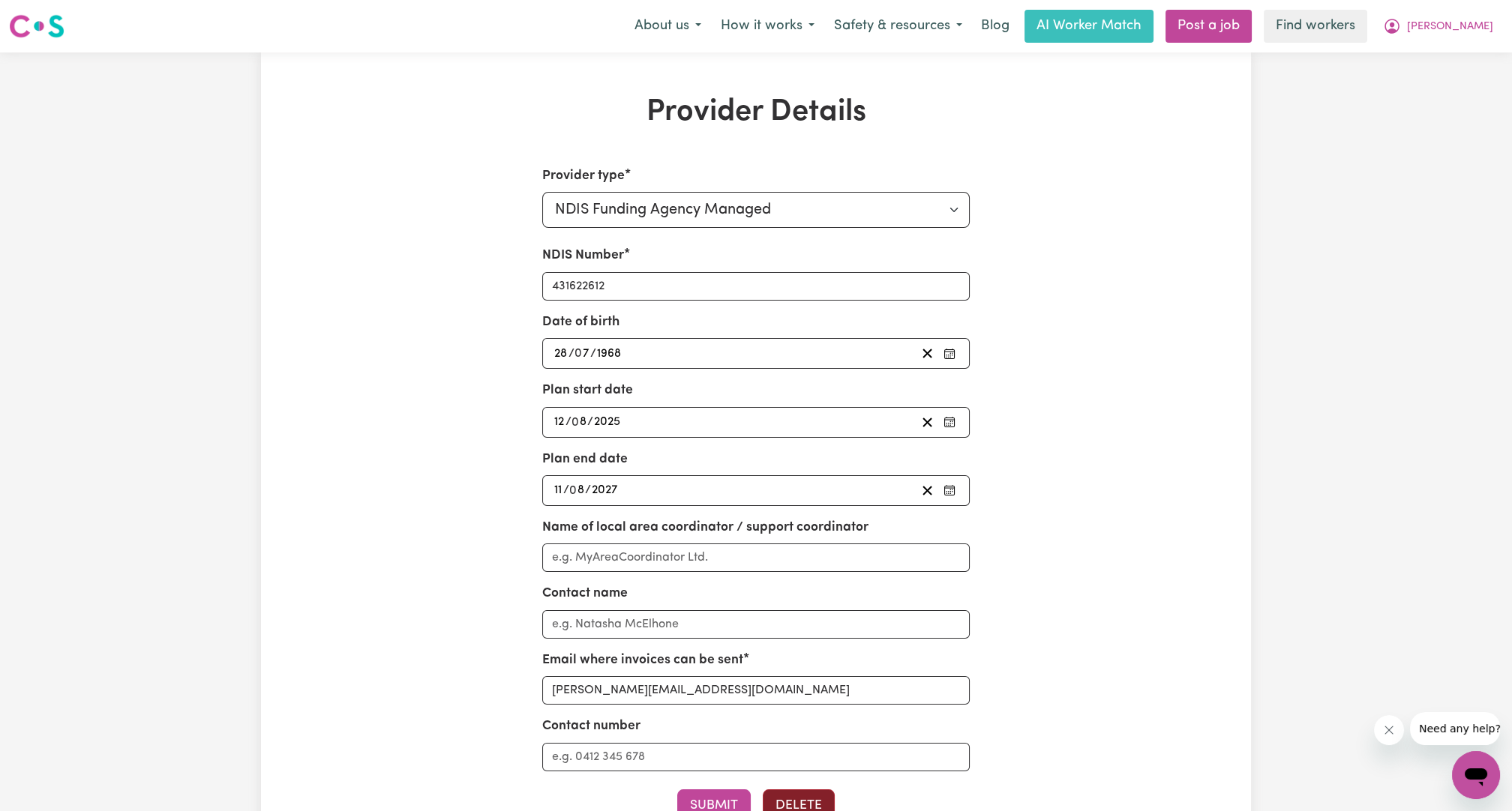
scroll to position [277, 0]
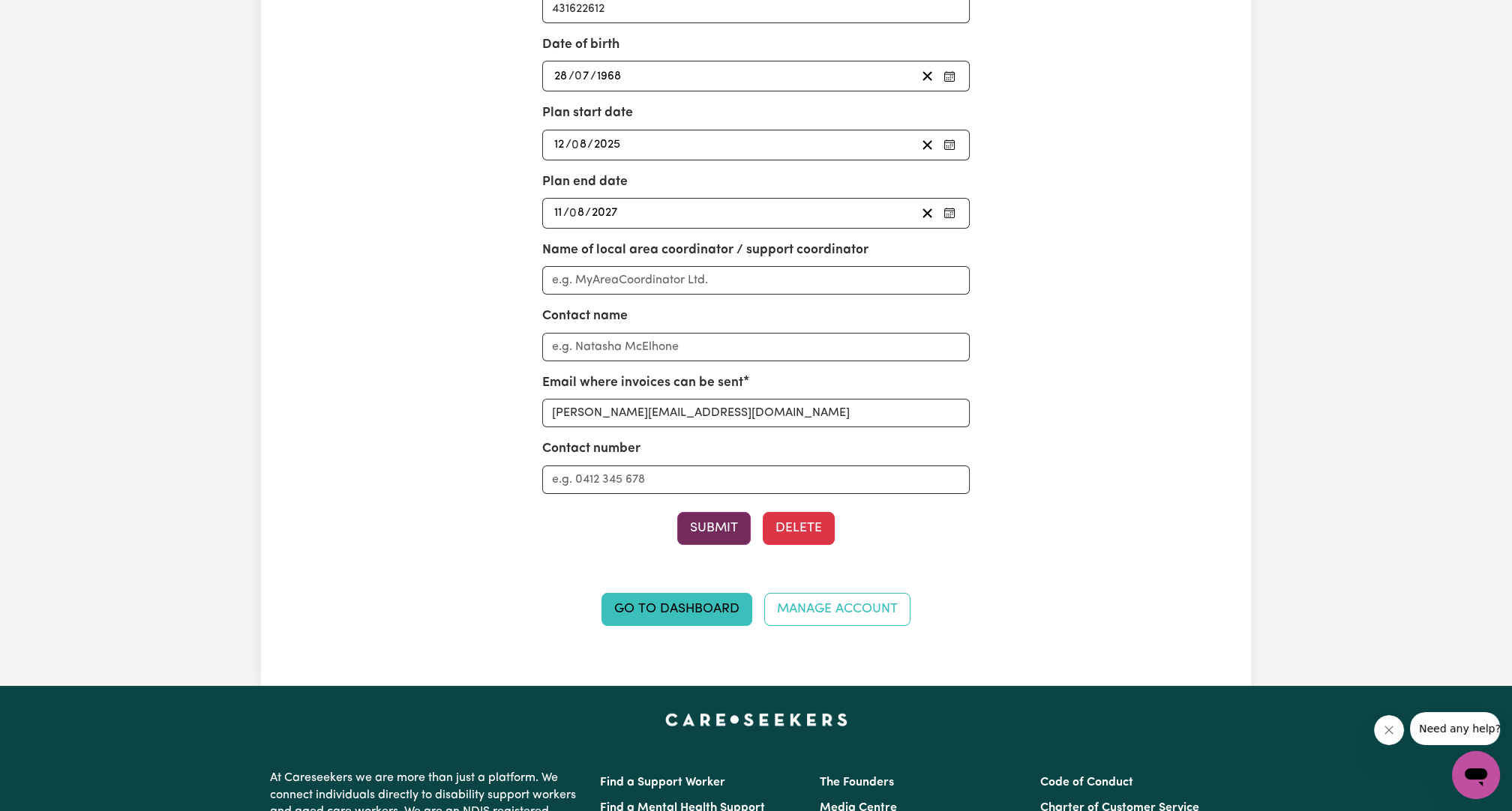
click at [698, 524] on button "Submit" at bounding box center [713, 529] width 74 height 33
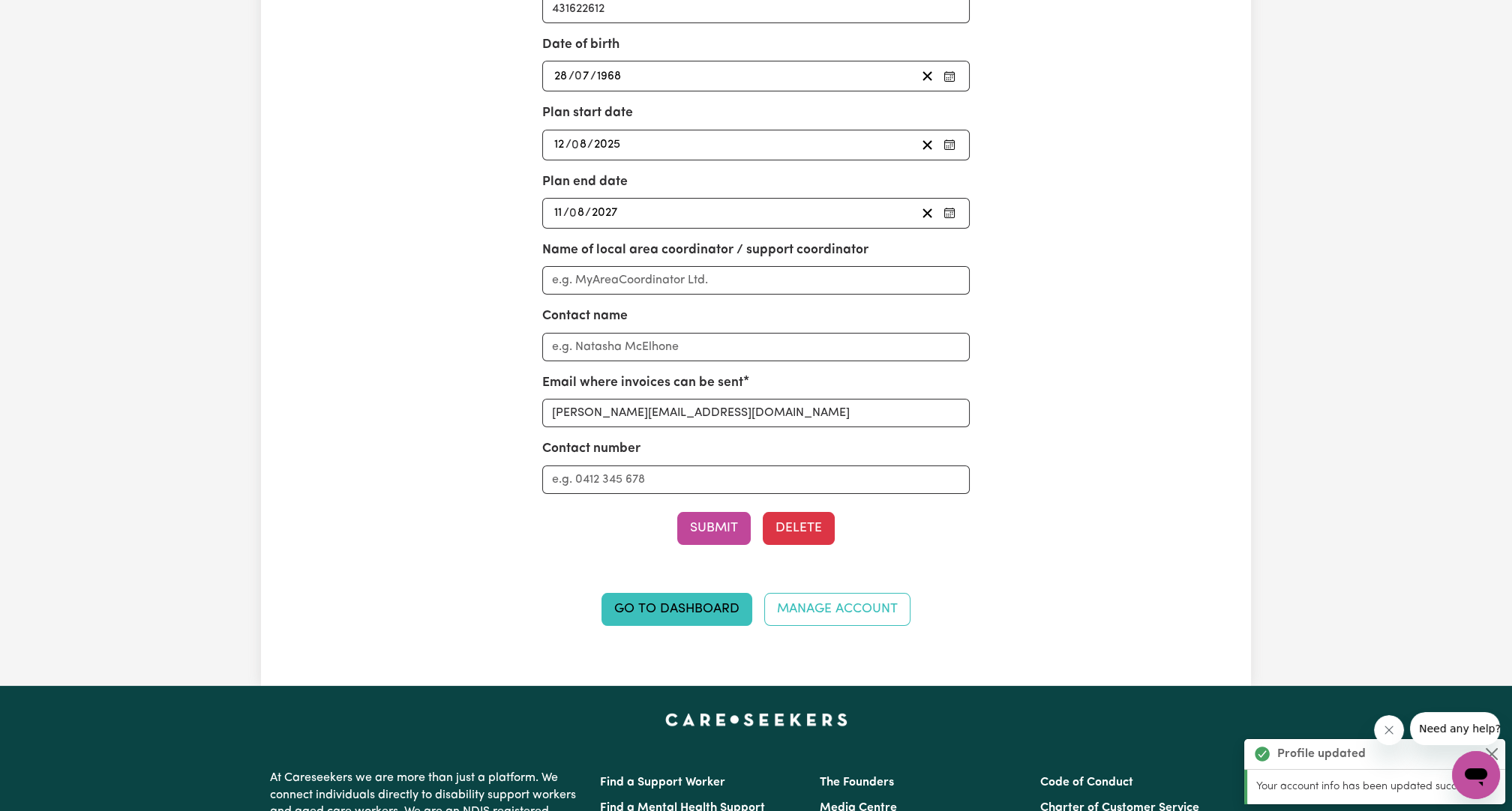
scroll to position [0, 0]
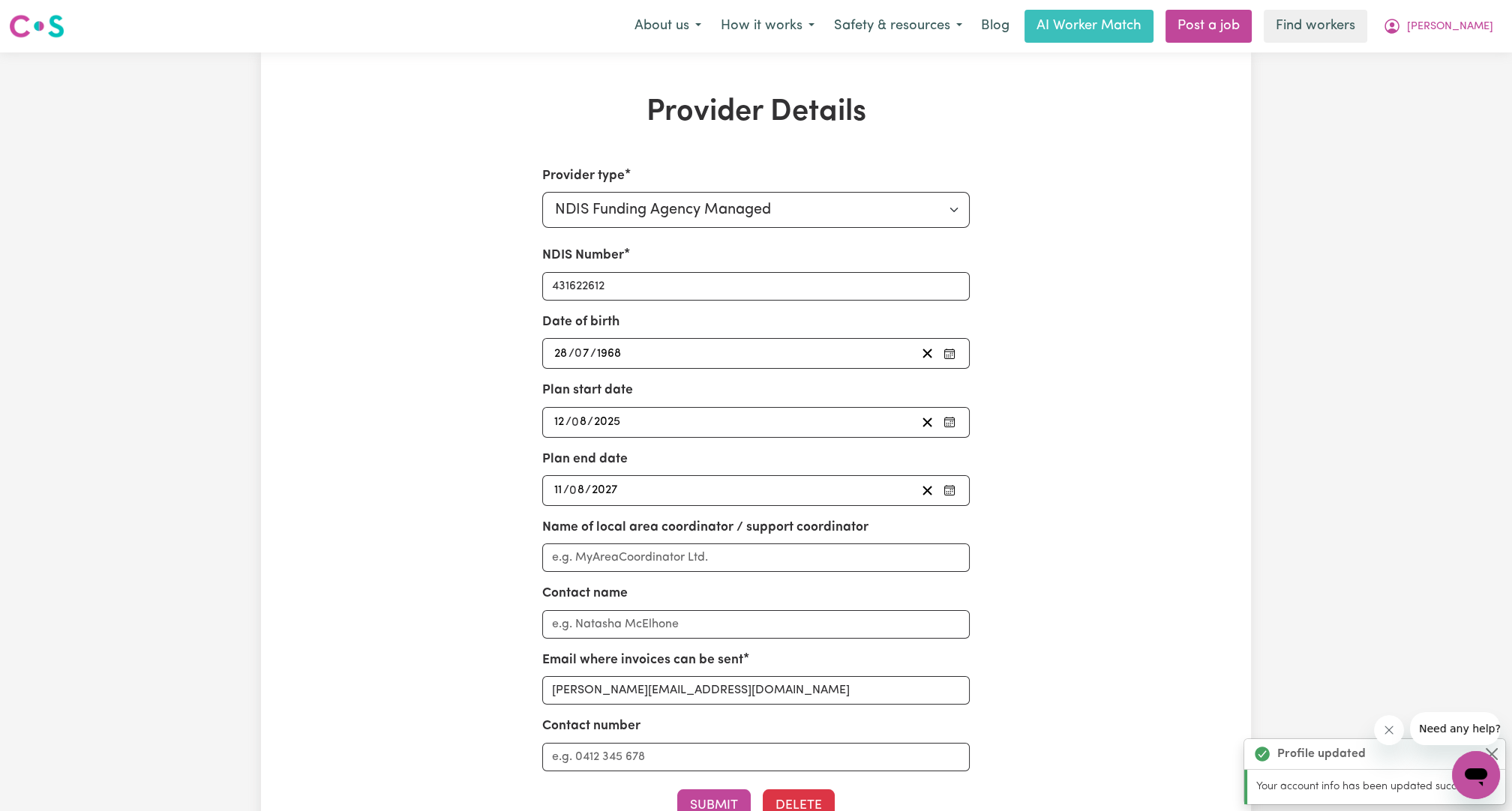
click at [747, 51] on nav "Menu About us How it works Safety & resources Blog AI Worker Match Post a job F…" at bounding box center [756, 26] width 1512 height 52
click at [747, 34] on icon "My Account" at bounding box center [1392, 26] width 18 height 18
click at [747, 61] on link "My Dashboard" at bounding box center [1442, 58] width 118 height 28
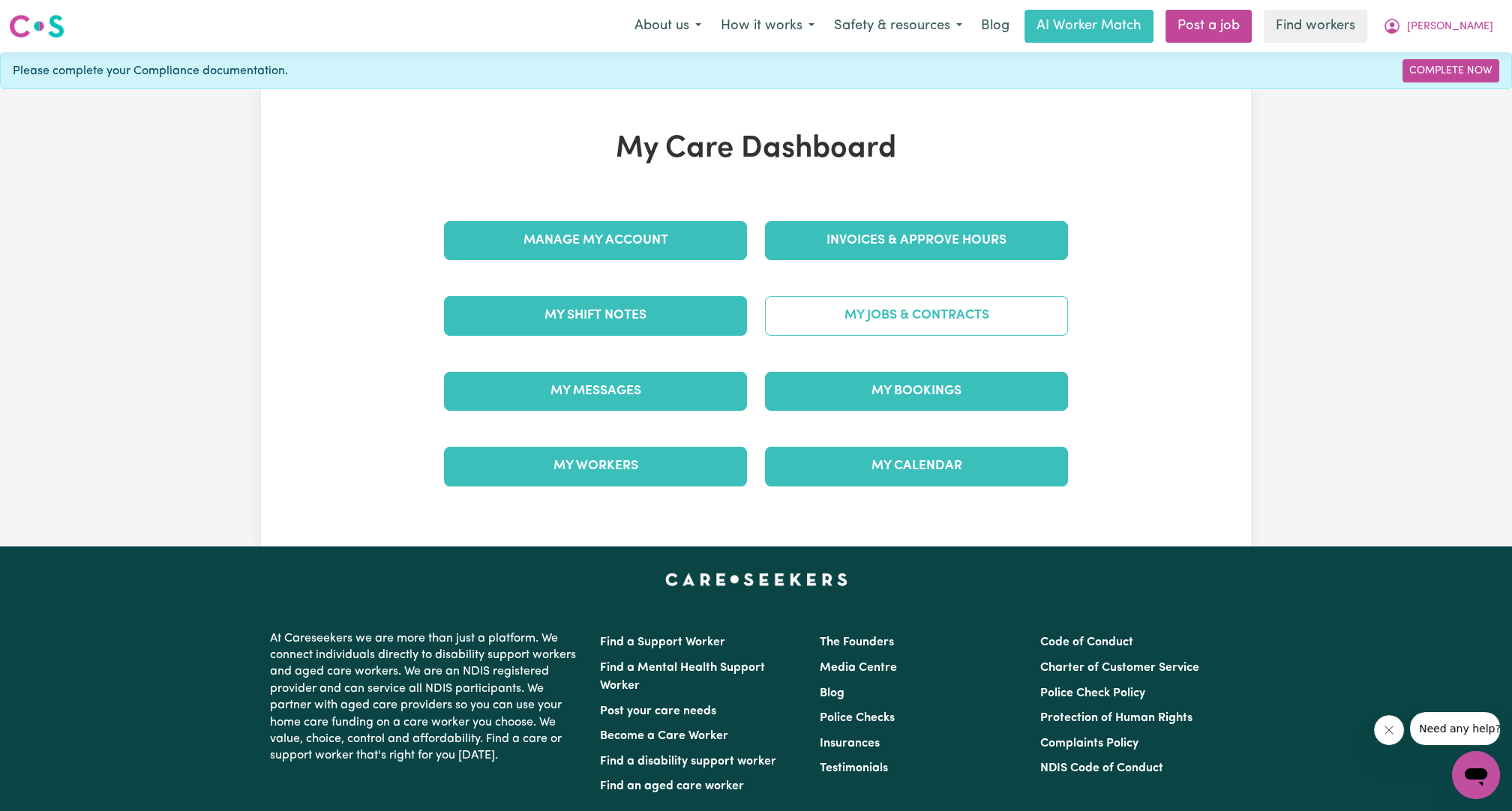
click at [747, 319] on link "My Jobs & Contracts" at bounding box center [916, 315] width 303 height 39
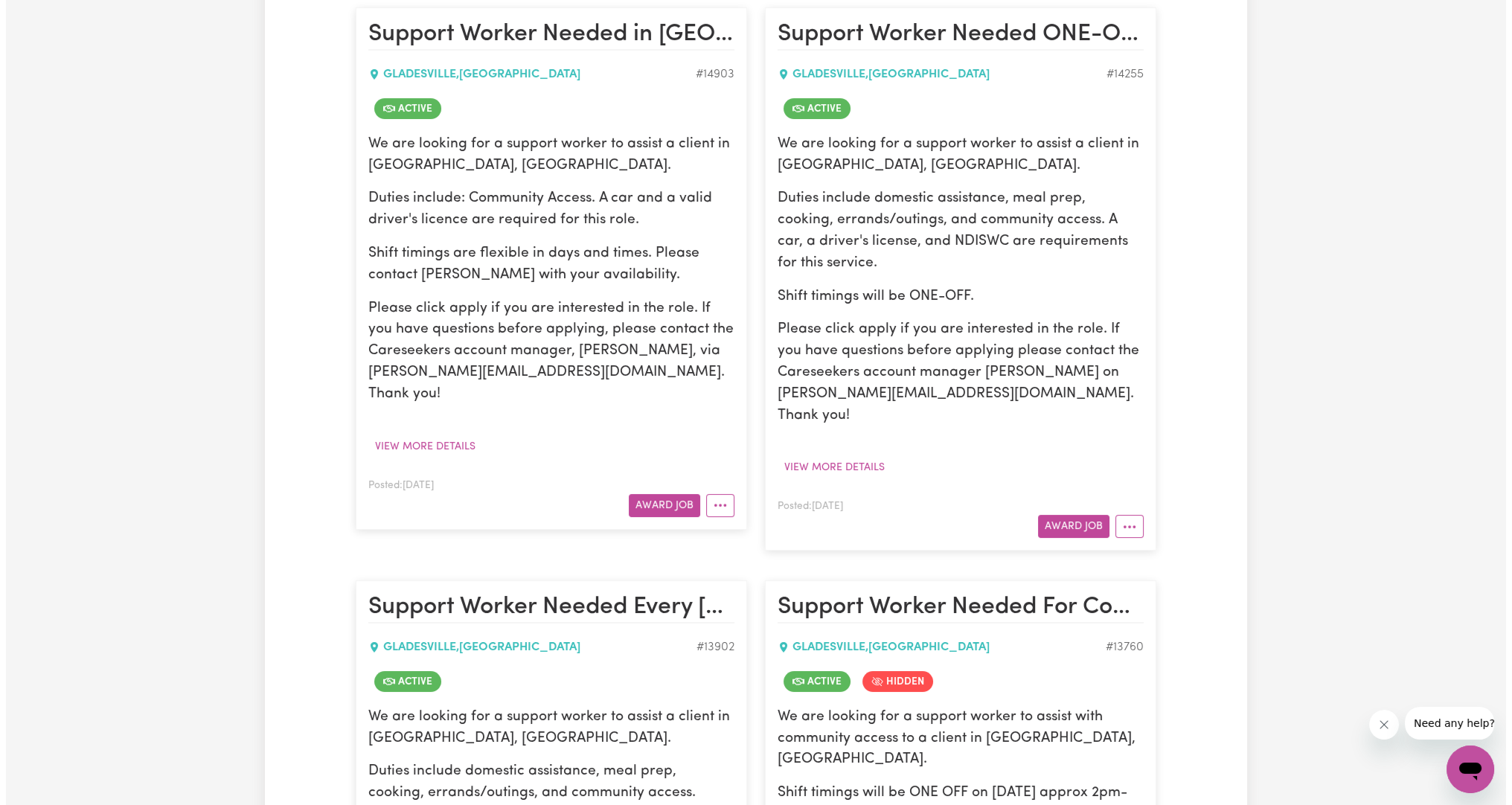
scroll to position [550, 0]
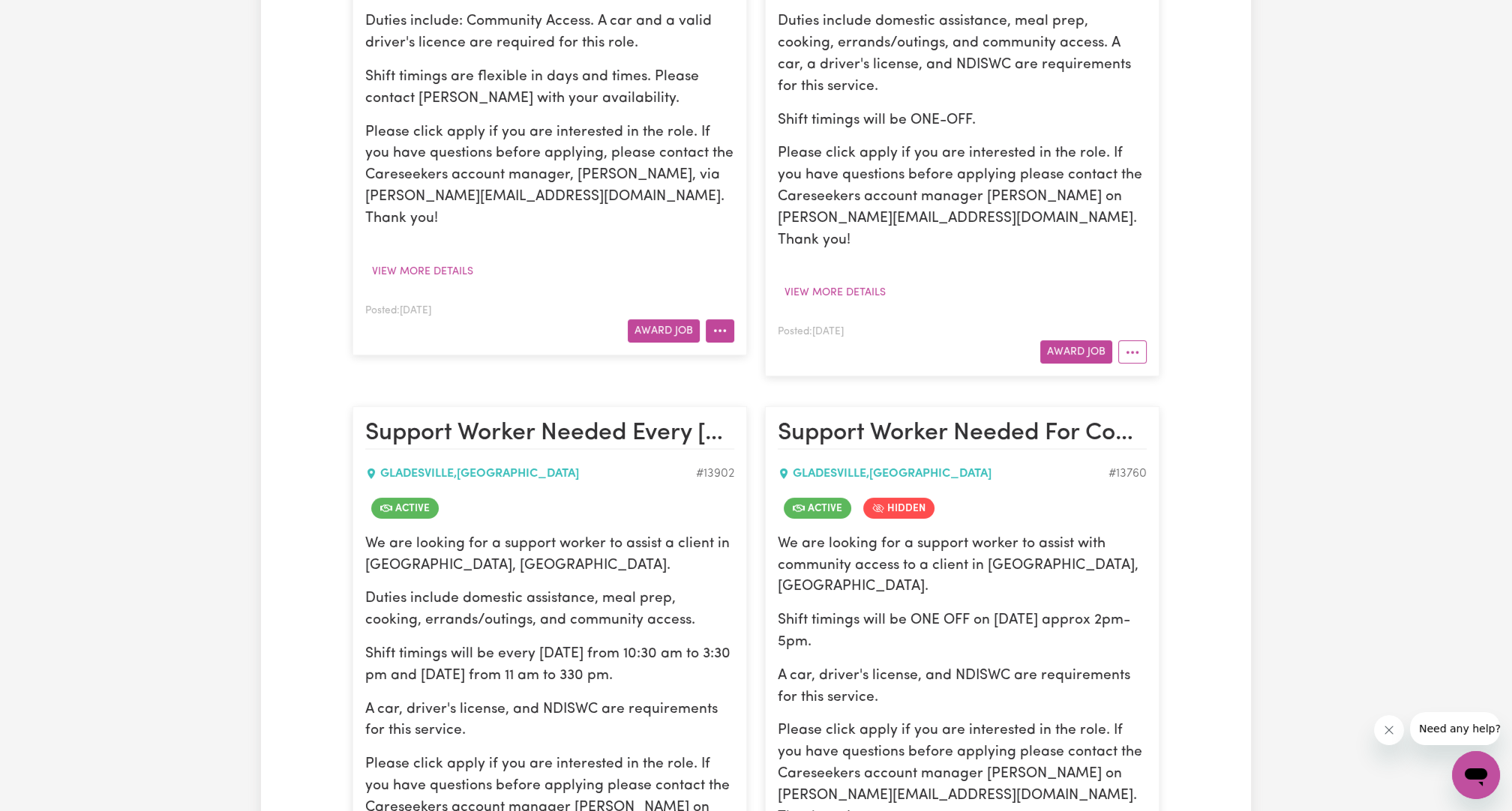
click at [708, 319] on button "More options" at bounding box center [720, 331] width 28 height 23
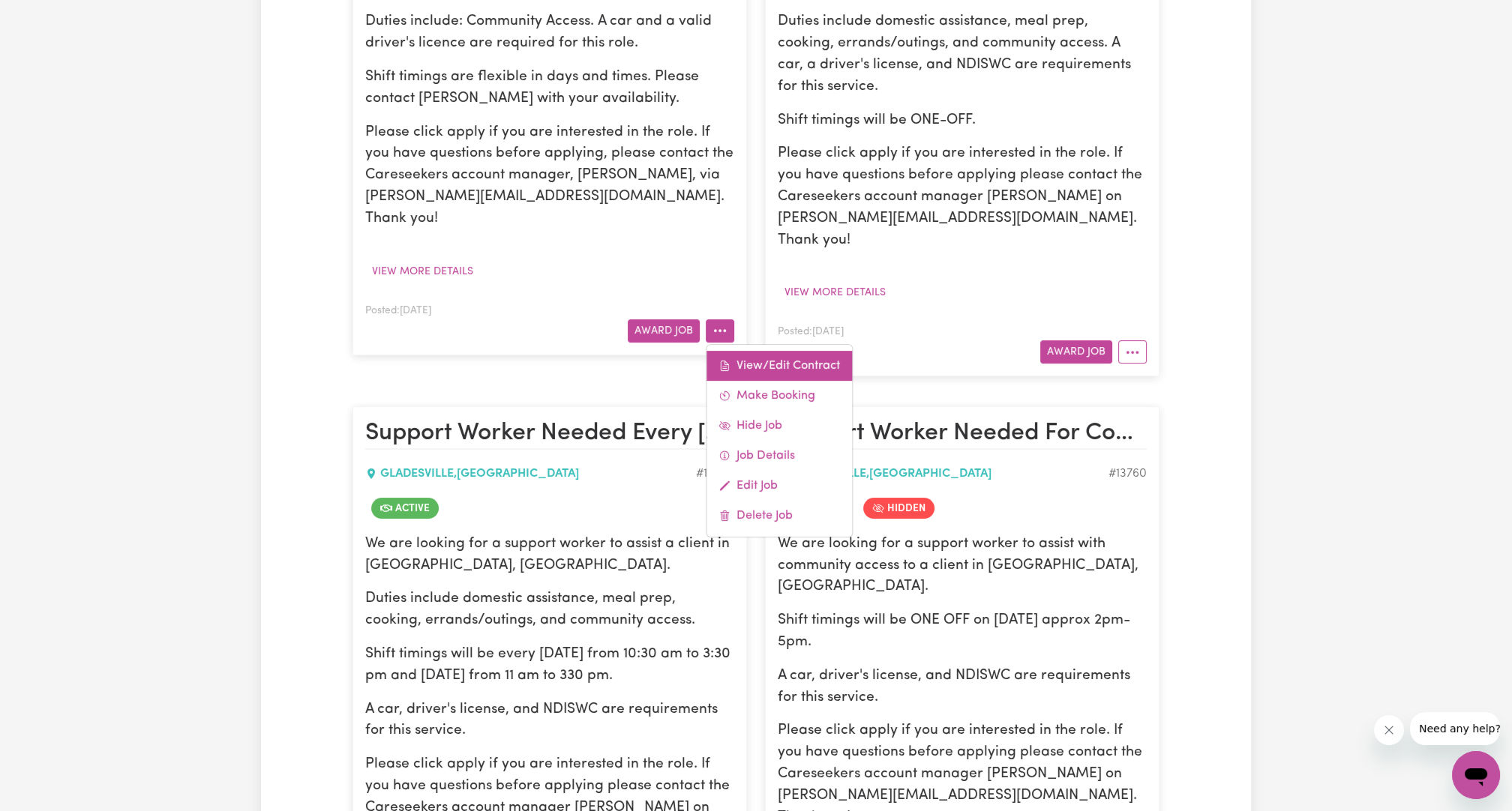
click at [747, 351] on link "View/Edit Contract" at bounding box center [779, 366] width 146 height 30
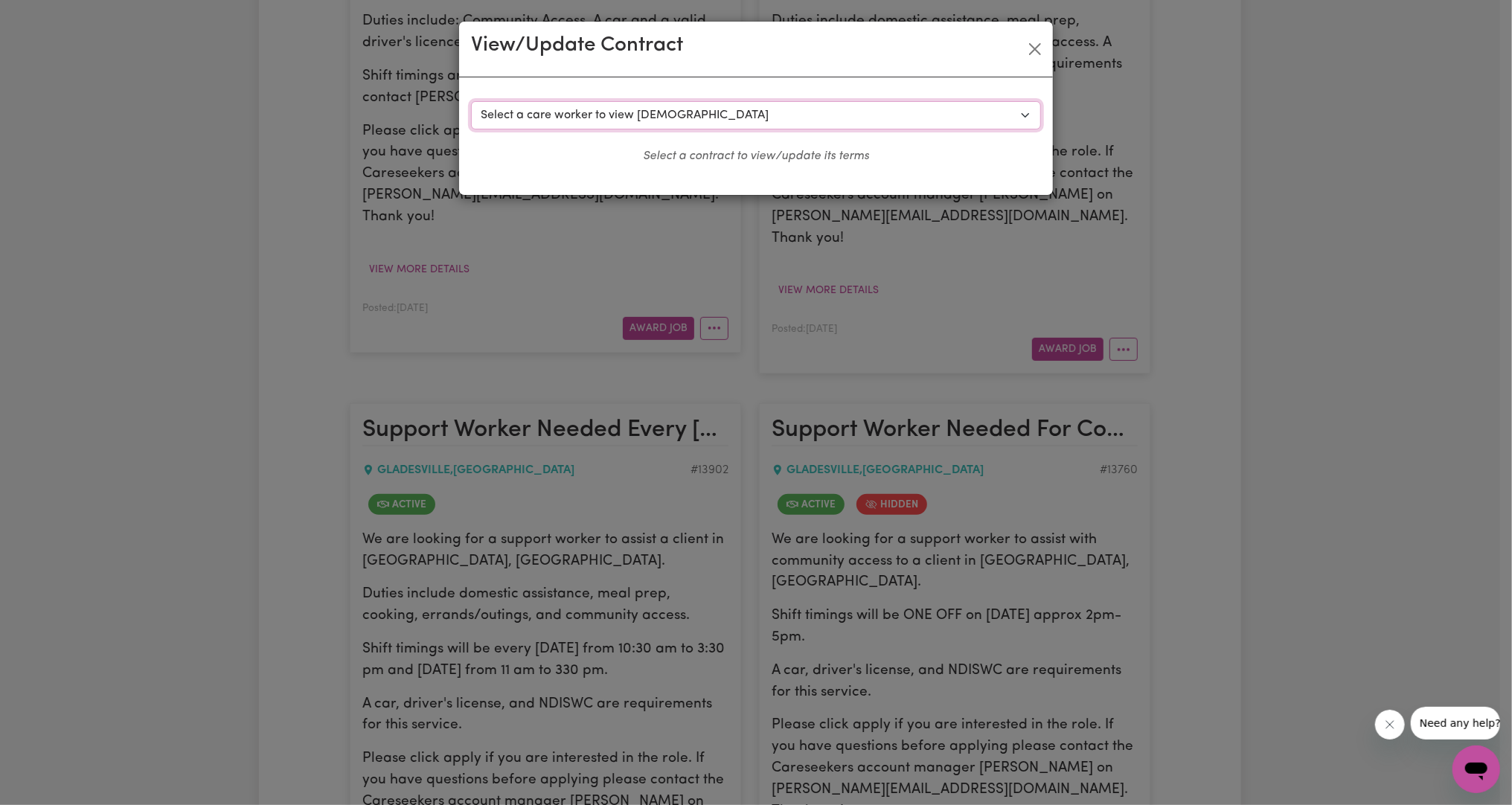
click at [629, 108] on select "Select a care worker to view [DEMOGRAPHIC_DATA] #10537 - [PERSON_NAME] (contrac…" at bounding box center [756, 115] width 570 height 28
select select "10160"
click at [471, 101] on select "Select a care worker to view [DEMOGRAPHIC_DATA] #10537 - [PERSON_NAME] (contrac…" at bounding box center [756, 115] width 570 height 28
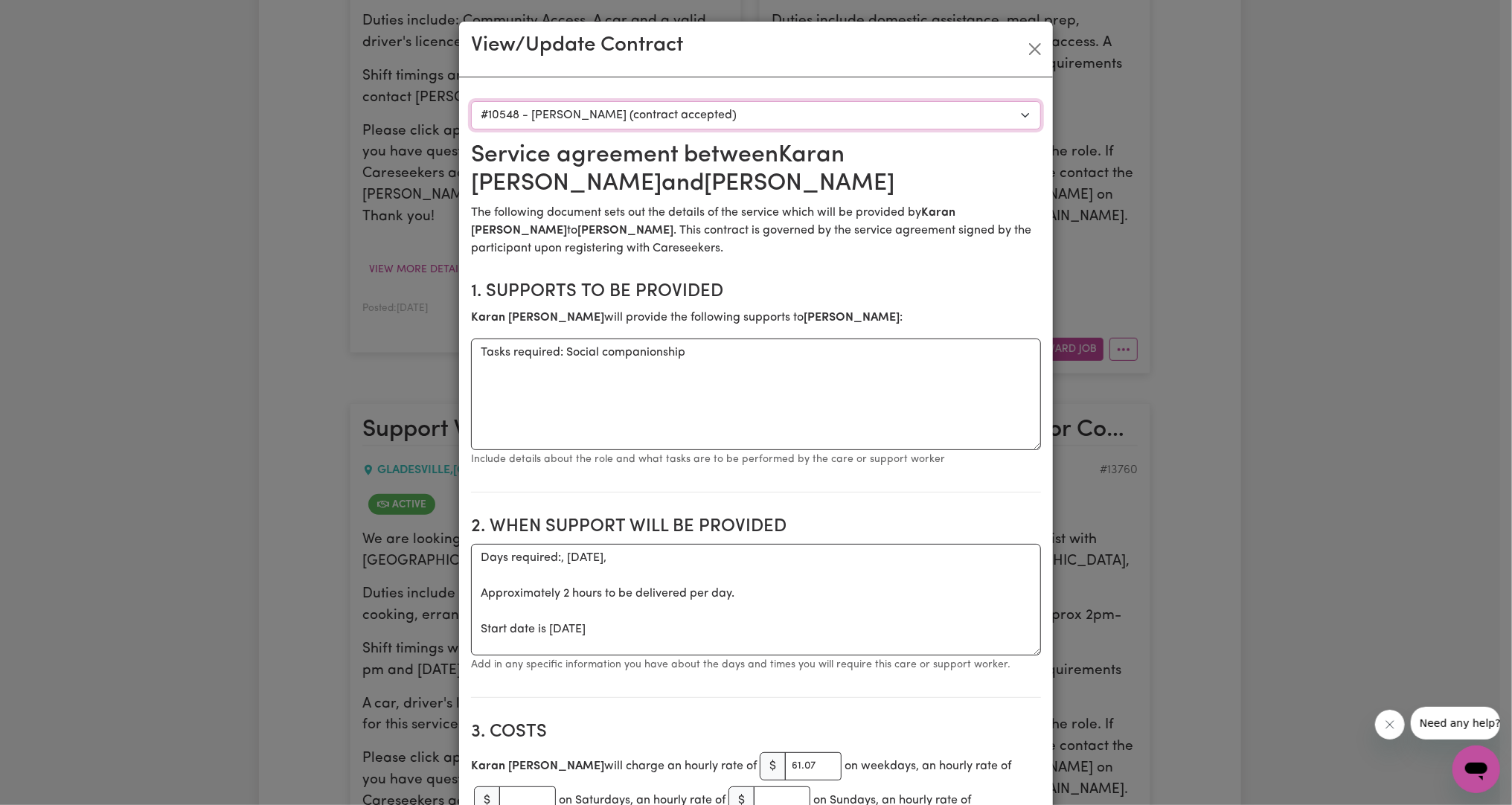
scroll to position [275, 0]
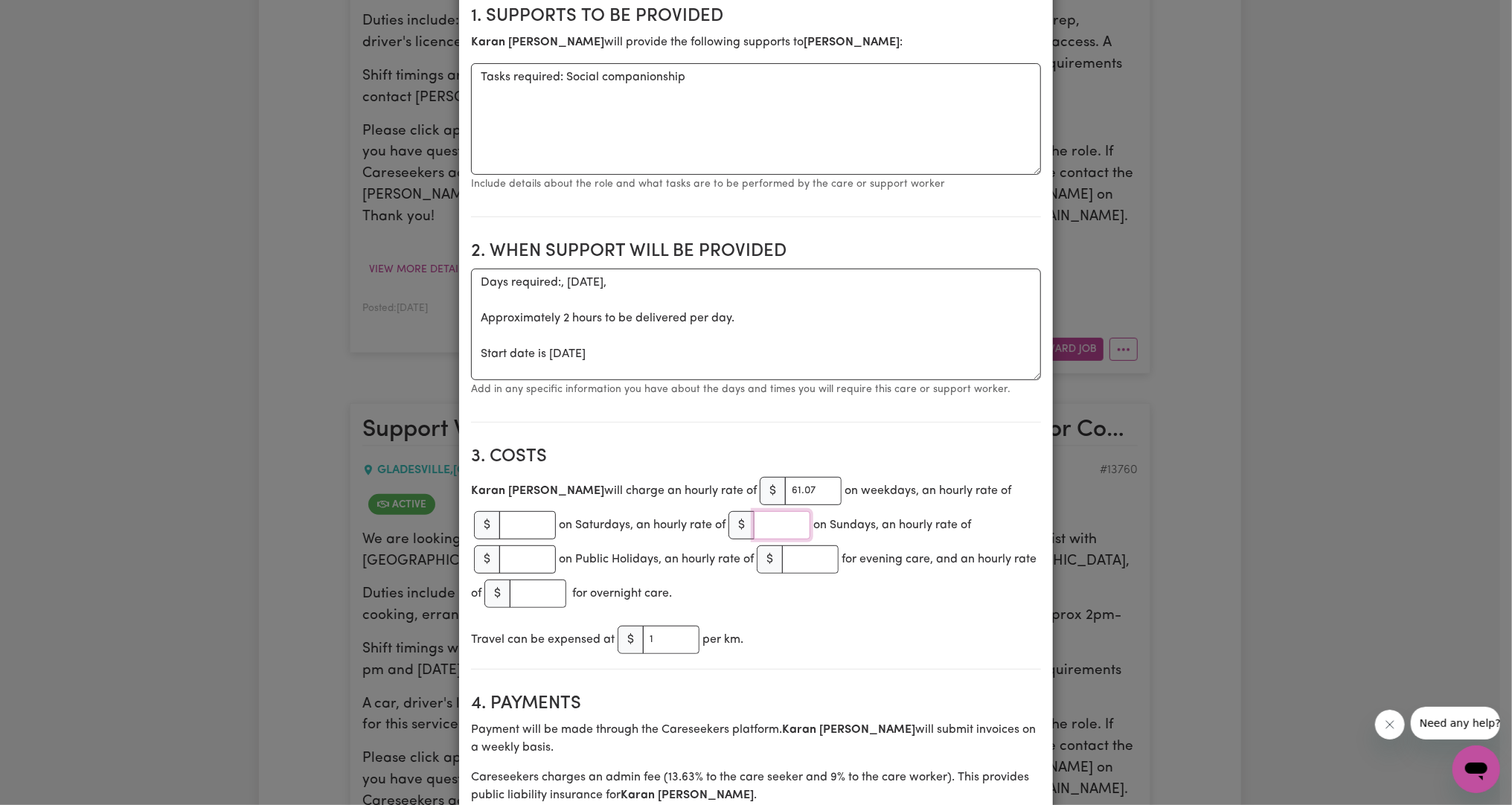
click at [742, 512] on input "number" at bounding box center [782, 525] width 57 height 28
paste input "110.81"
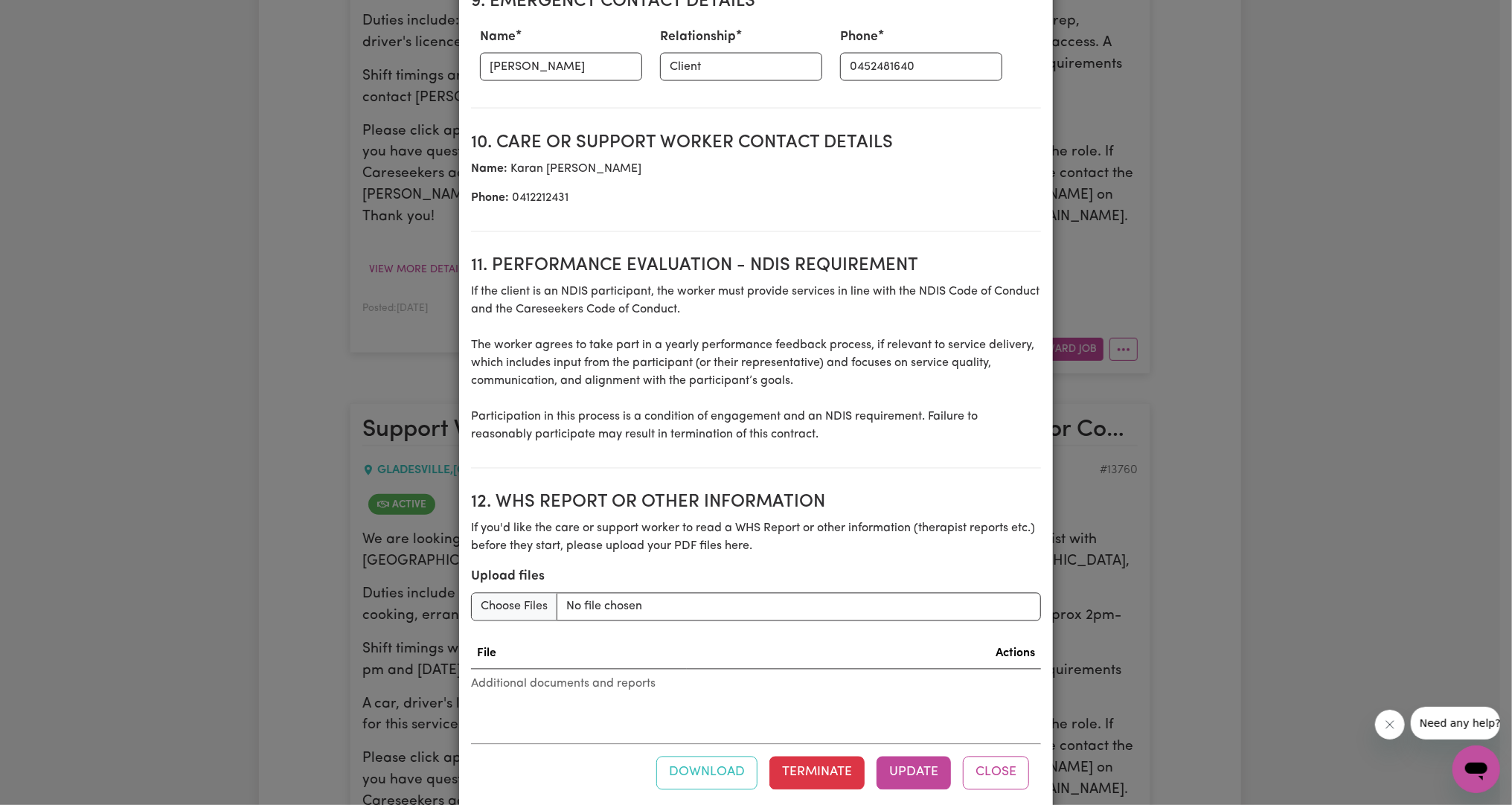
scroll to position [1808, 0]
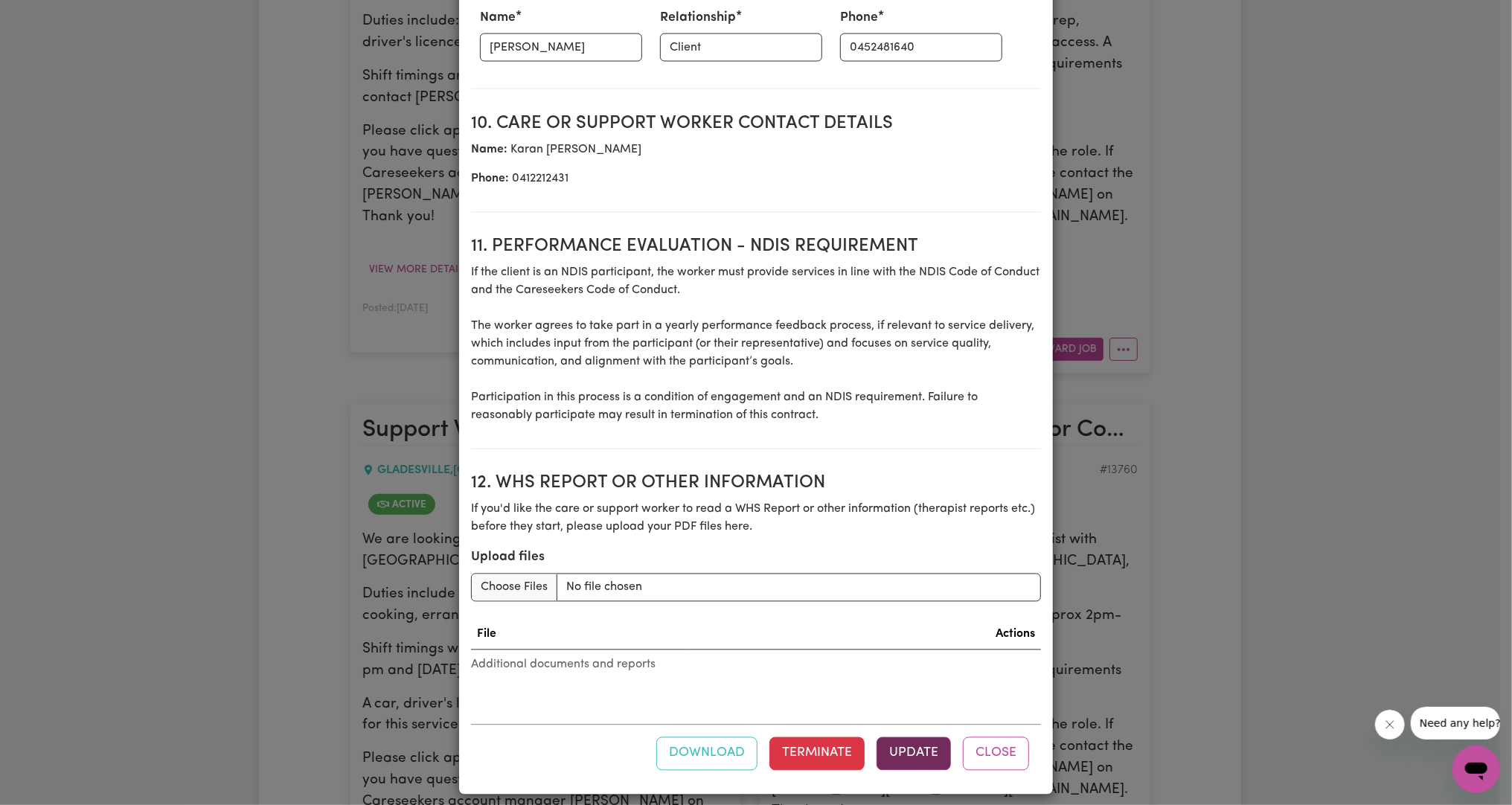
type input "110.81"
click at [742, 738] on button "Update" at bounding box center [913, 754] width 75 height 33
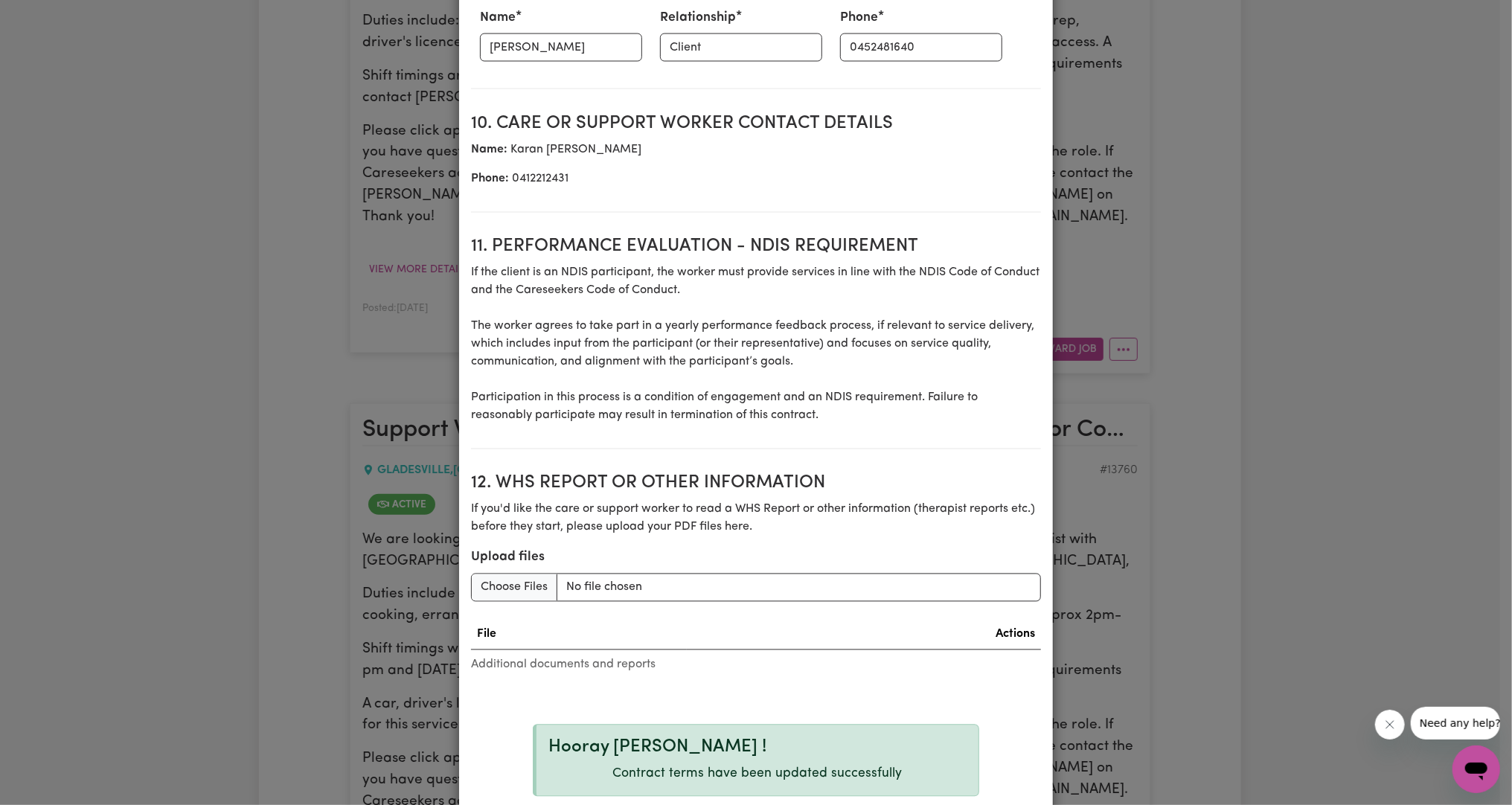
scroll to position [1892, 0]
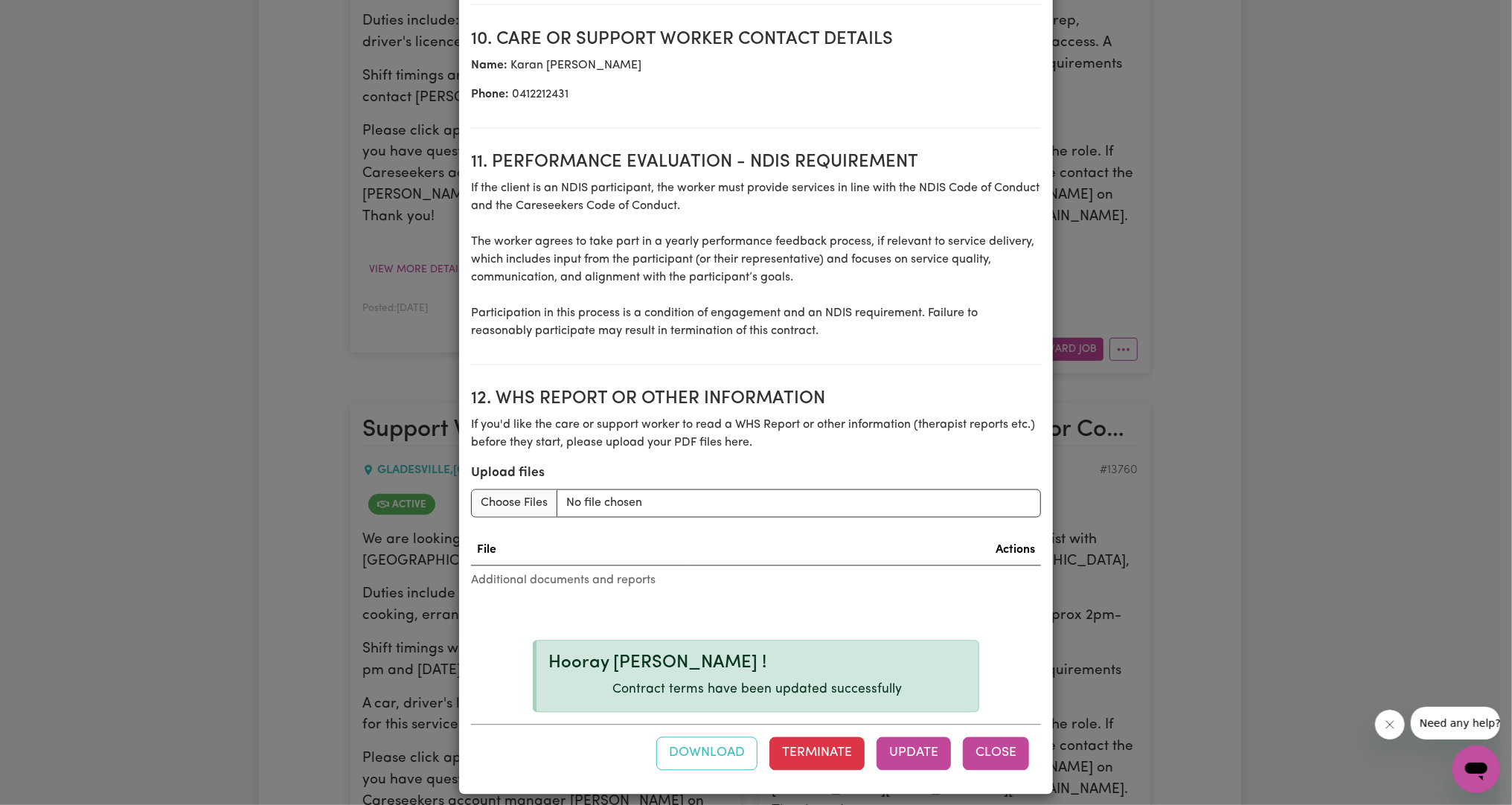
click at [742, 738] on button "Close" at bounding box center [995, 754] width 67 height 33
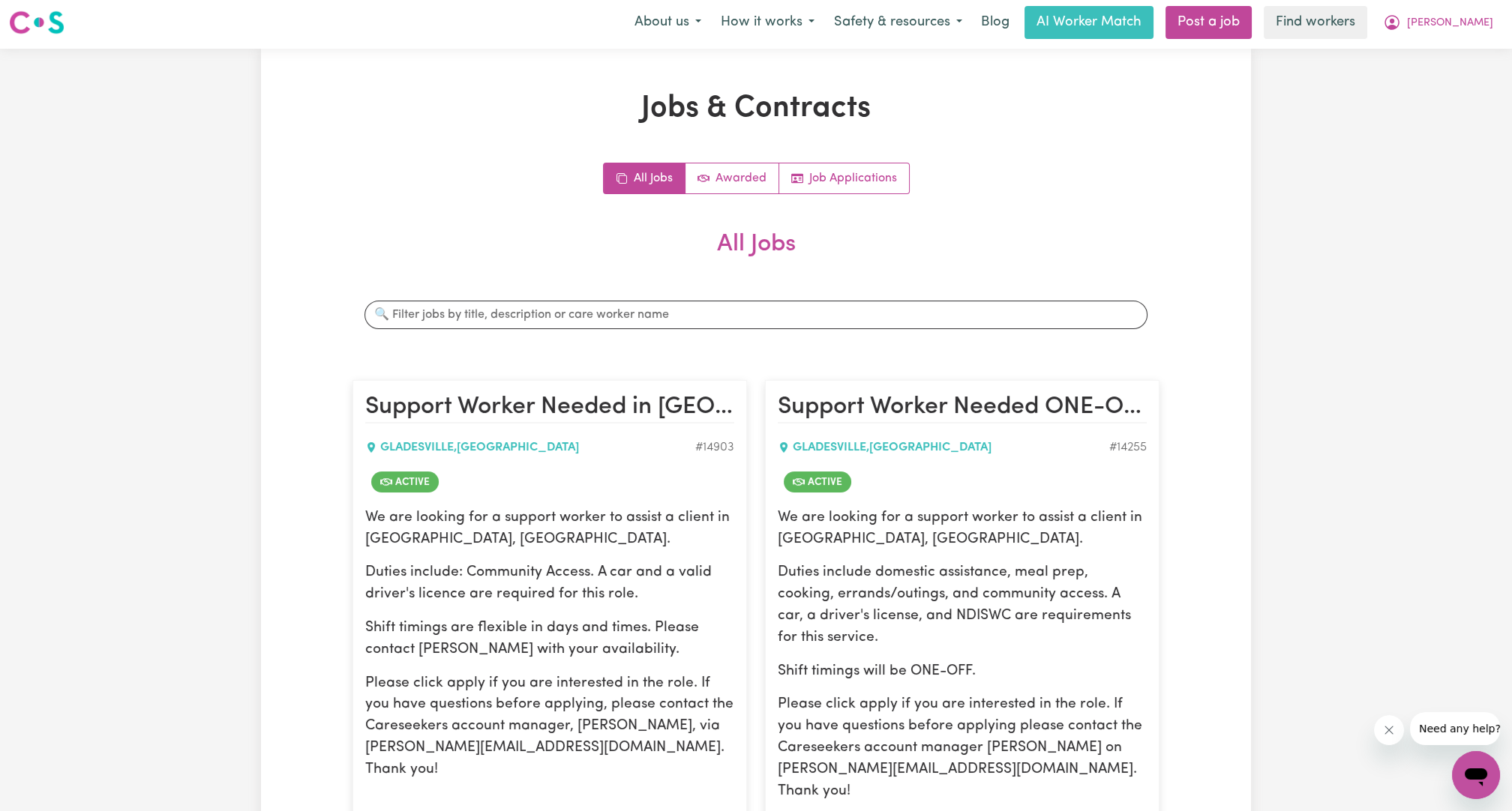
scroll to position [0, 0]
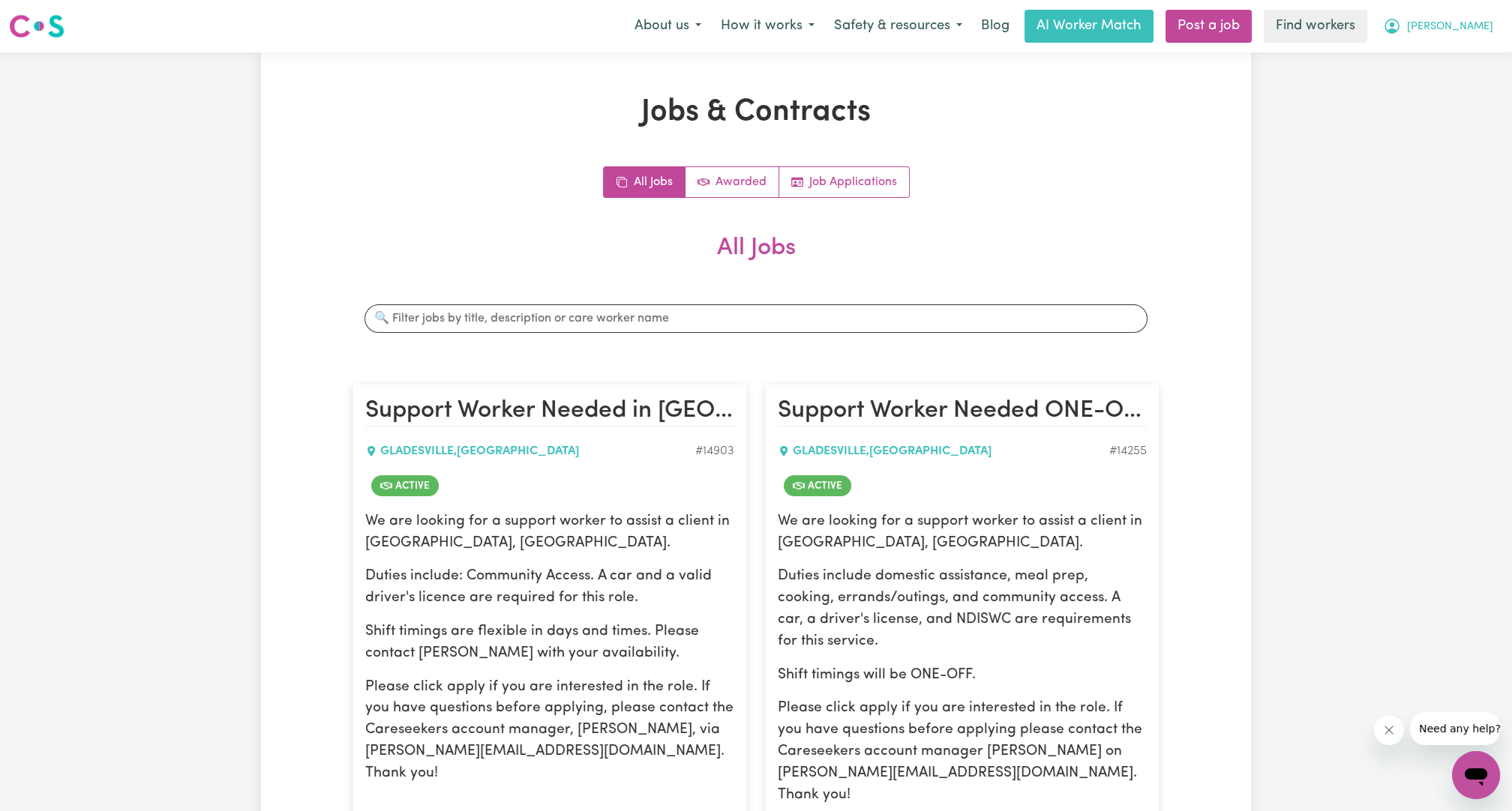
click at [747, 26] on span "[PERSON_NAME]" at bounding box center [1450, 27] width 86 height 17
click at [747, 90] on link "Logout" at bounding box center [1442, 86] width 118 height 28
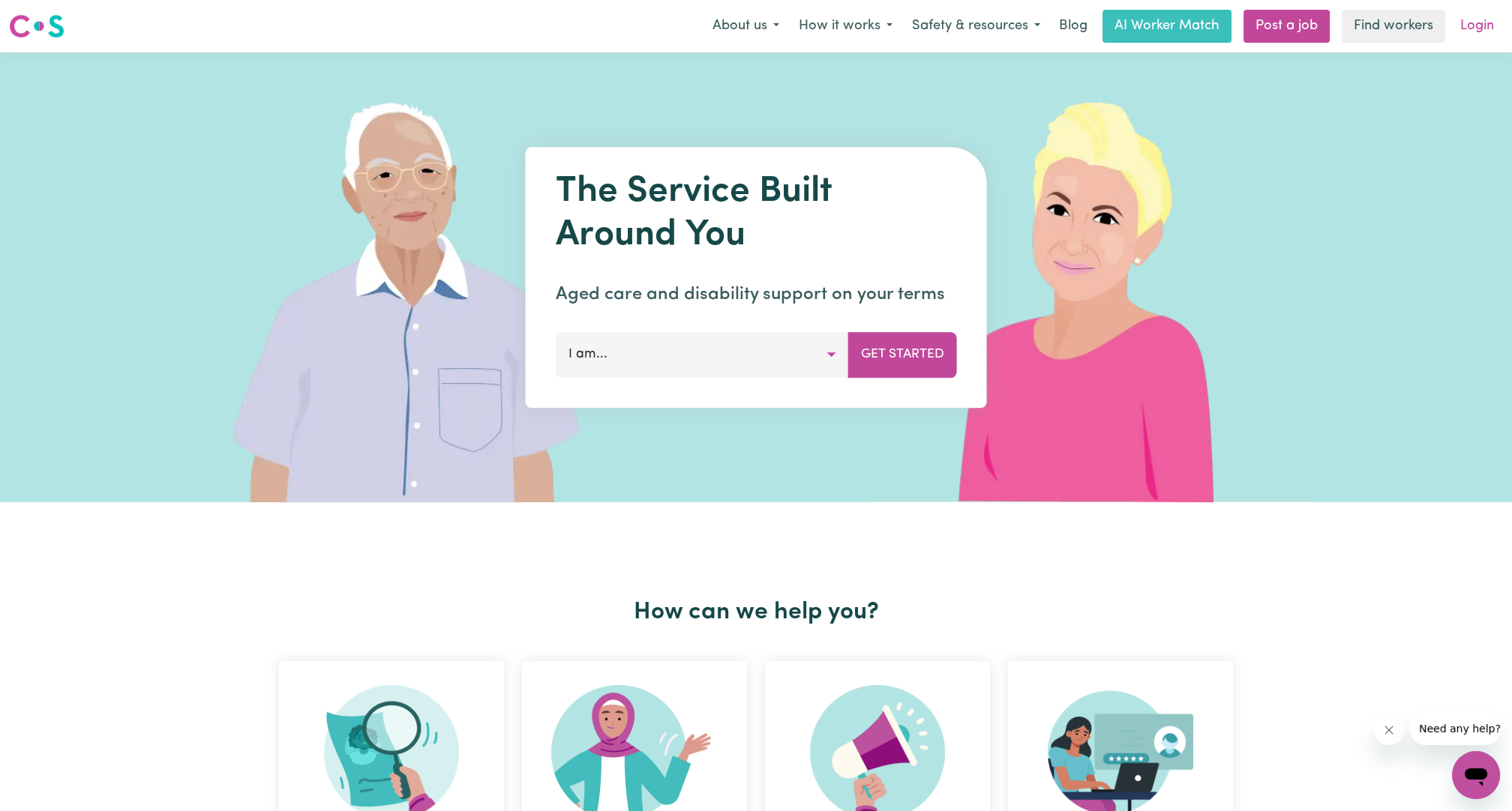
click at [747, 23] on link "Login" at bounding box center [1476, 26] width 52 height 33
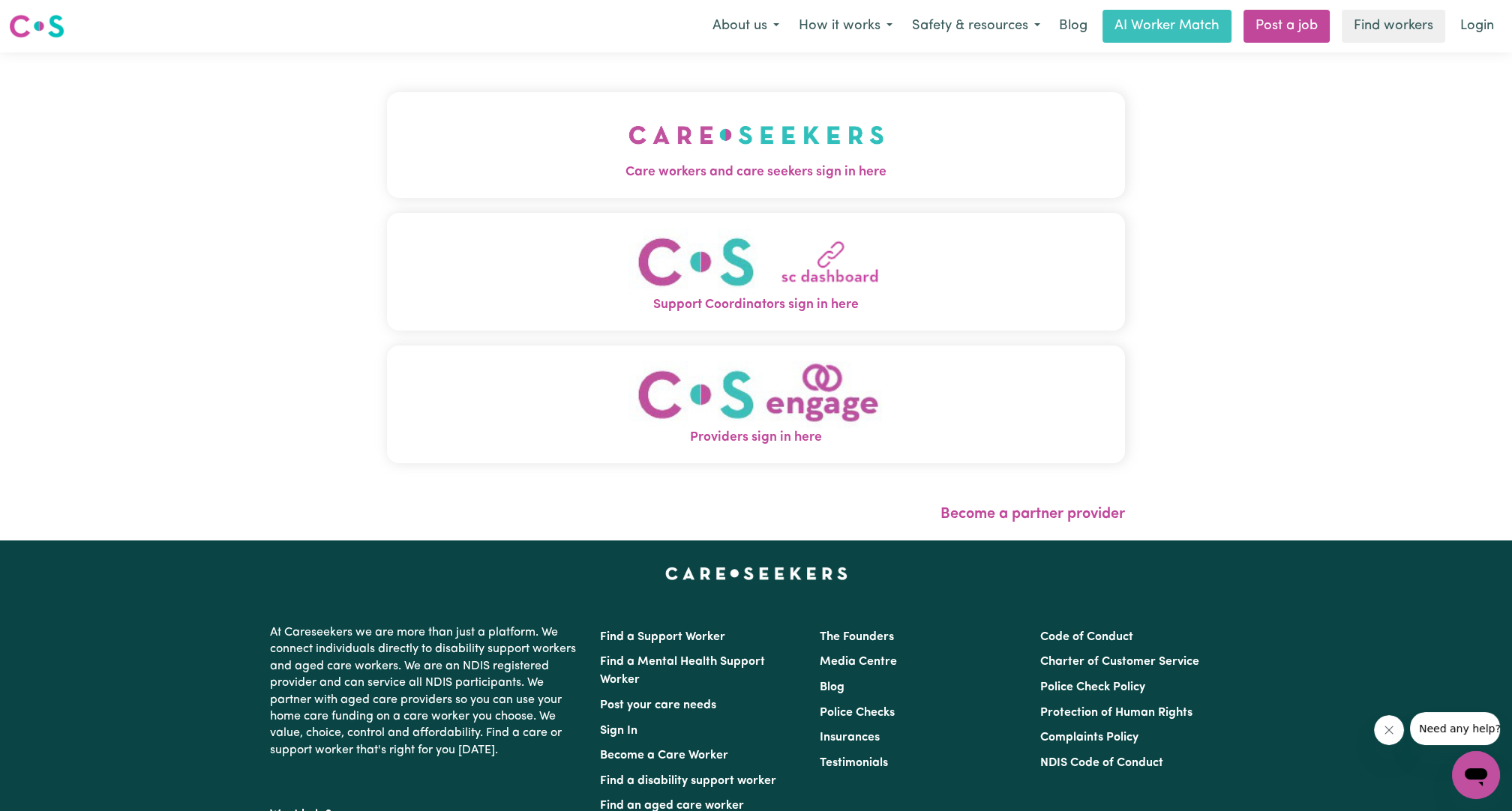
click at [747, 122] on button "Care workers and care seekers sign in here" at bounding box center [756, 144] width 738 height 105
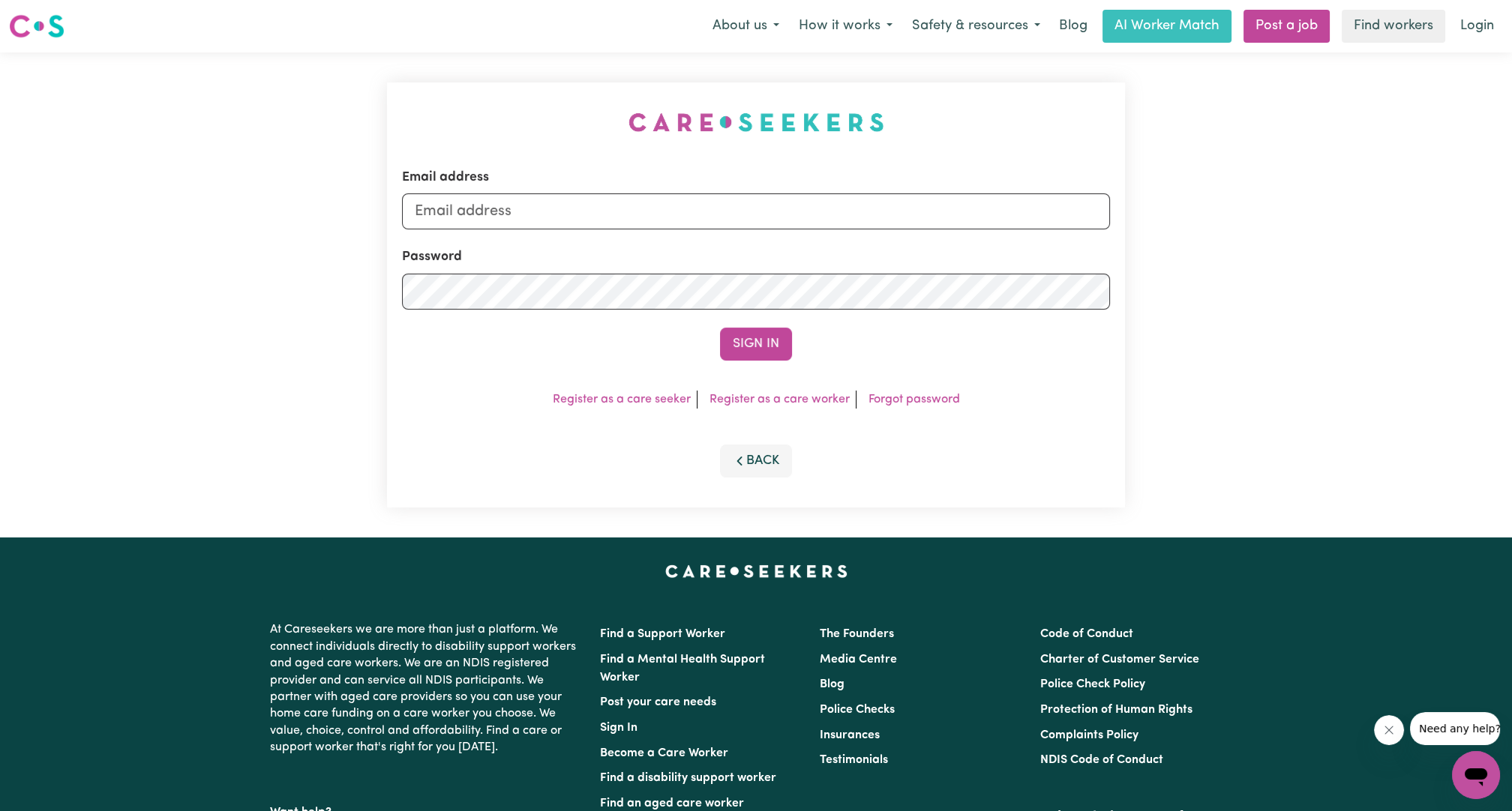
click at [747, 185] on div "Email address" at bounding box center [756, 199] width 708 height 61
click at [747, 220] on input "Email address" at bounding box center [756, 211] width 708 height 36
drag, startPoint x: 487, startPoint y: 209, endPoint x: 896, endPoint y: 207, distance: 409.0
click at [747, 207] on input "[EMAIL_ADDRESS][PERSON_NAME][DOMAIN_NAME]" at bounding box center [756, 211] width 708 height 36
type input "[EMAIL_ADDRESS][DOMAIN_NAME]"
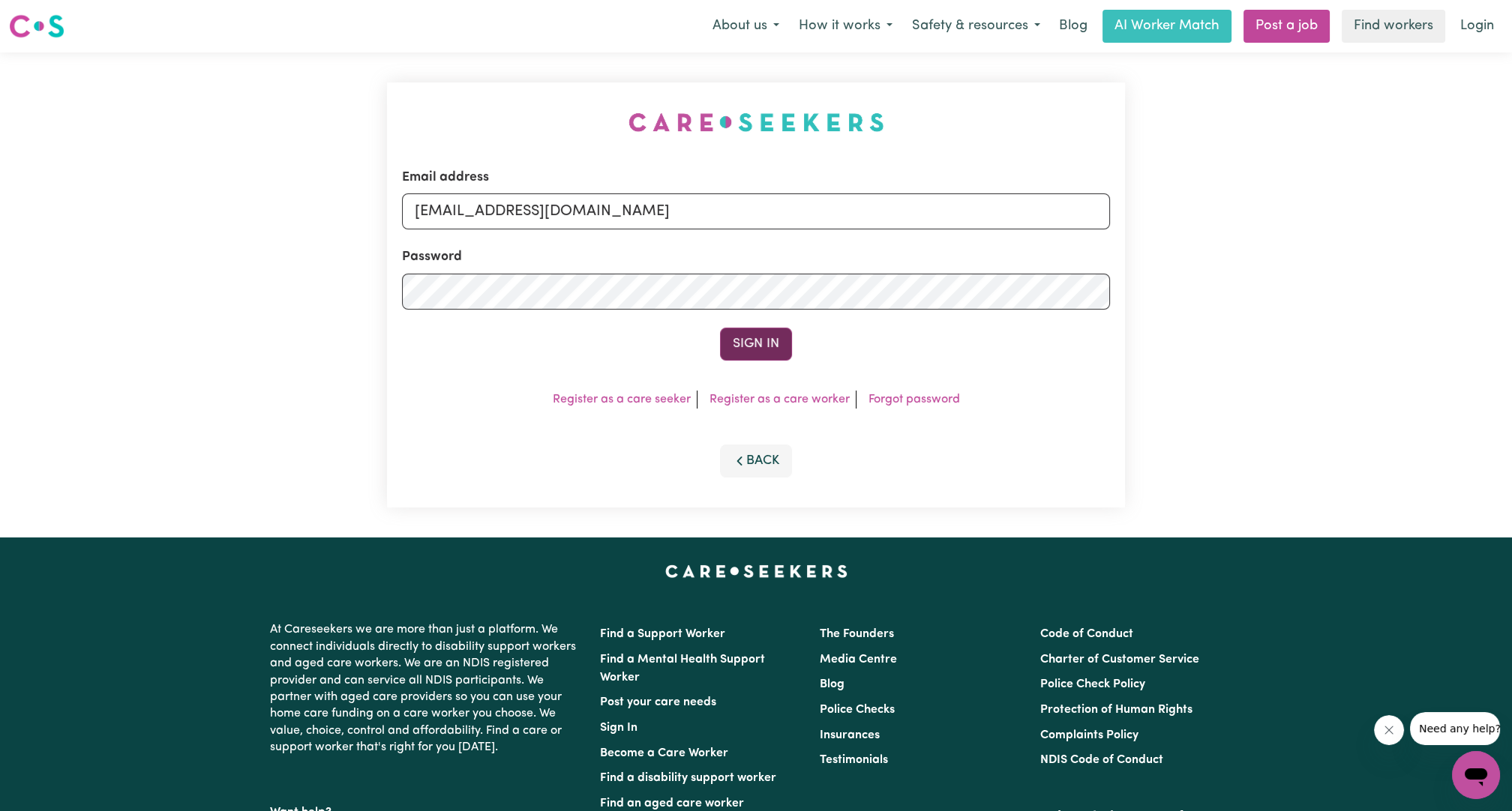
click at [746, 347] on button "Sign In" at bounding box center [756, 344] width 72 height 33
